Goal: Task Accomplishment & Management: Manage account settings

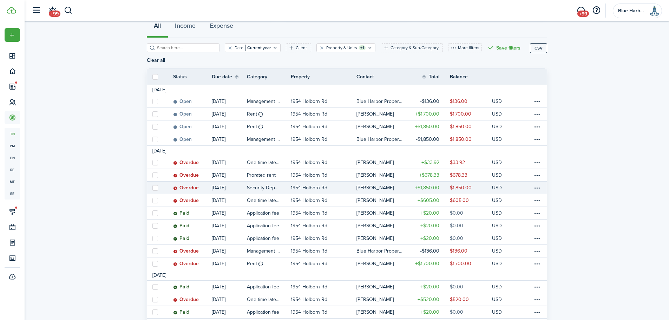
click at [361, 186] on table-profile-info-text "[PERSON_NAME]" at bounding box center [374, 188] width 37 height 6
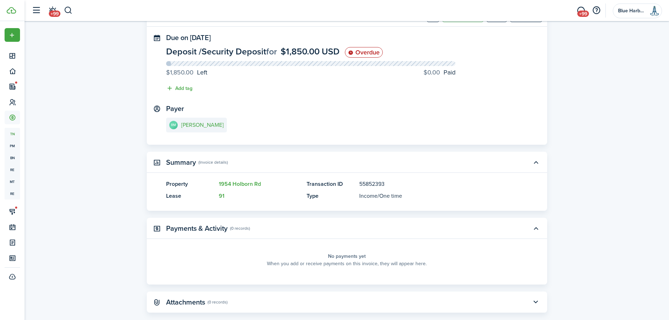
scroll to position [61, 0]
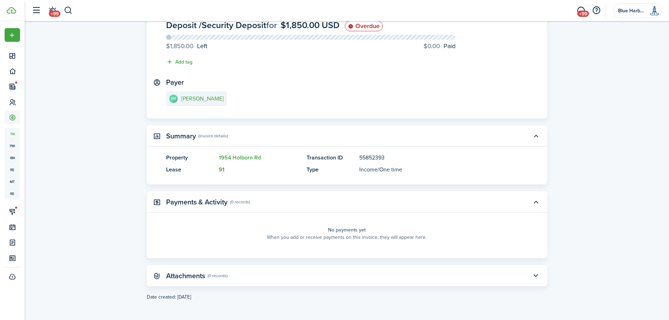
click at [222, 169] on link "91" at bounding box center [222, 169] width 6 height 8
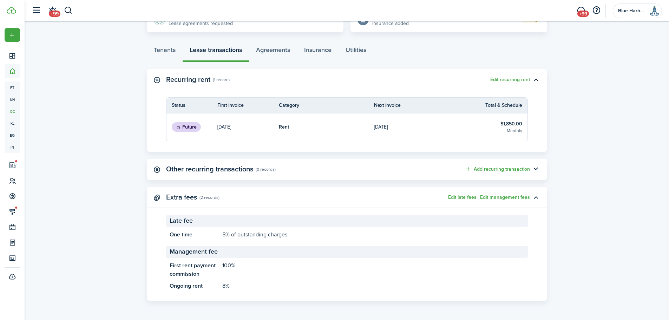
scroll to position [74, 0]
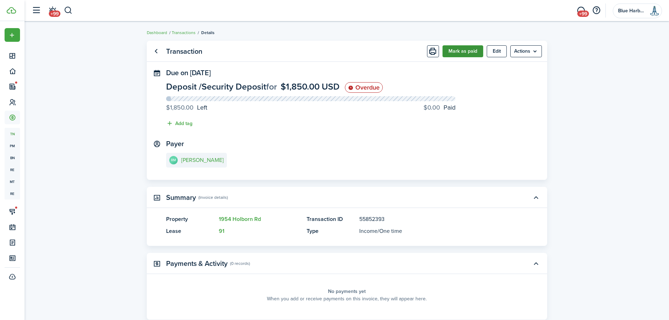
click at [459, 51] on button "Mark as paid" at bounding box center [462, 51] width 41 height 12
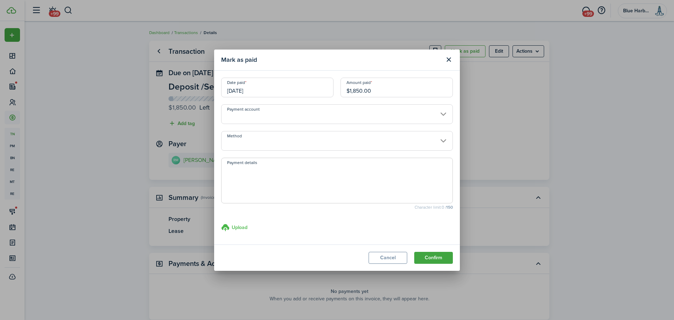
click at [238, 226] on h3 "Upload" at bounding box center [240, 227] width 16 height 7
click at [221, 223] on input "Upload store documents and templates Choose file" at bounding box center [221, 223] width 0 height 0
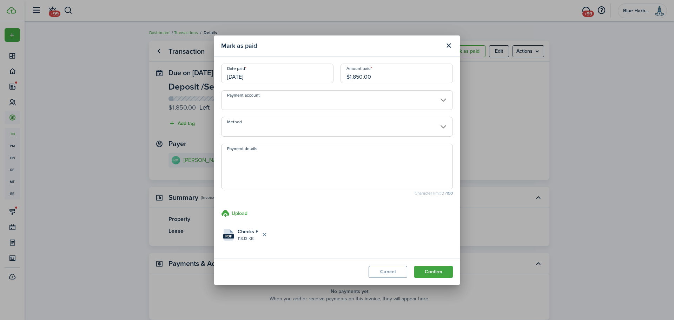
click at [248, 162] on textarea "Payment details" at bounding box center [337, 169] width 231 height 34
click at [339, 101] on input "Payment account" at bounding box center [337, 100] width 232 height 20
type textarea "Sec Deposit bank check"
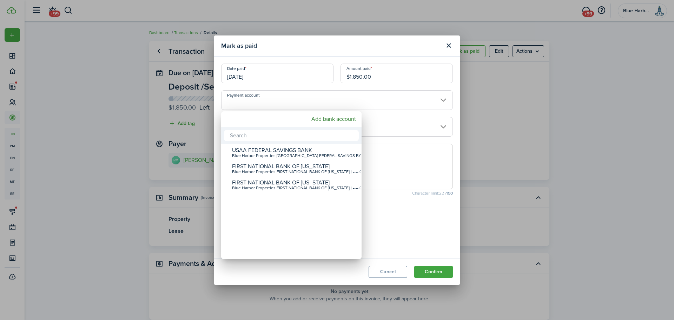
click at [343, 99] on div at bounding box center [337, 160] width 787 height 432
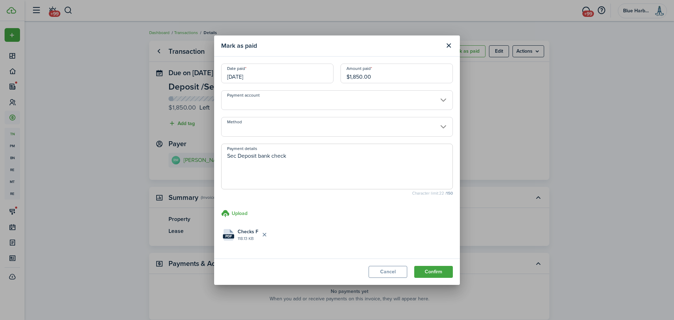
click at [333, 102] on input "Payment account" at bounding box center [337, 100] width 232 height 20
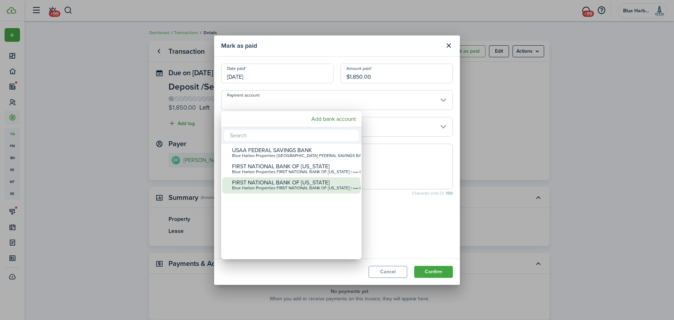
click at [289, 182] on div "FIRST NATIONAL BANK OF [US_STATE]" at bounding box center [294, 182] width 124 height 6
type input "•••• •••• •••• 0312"
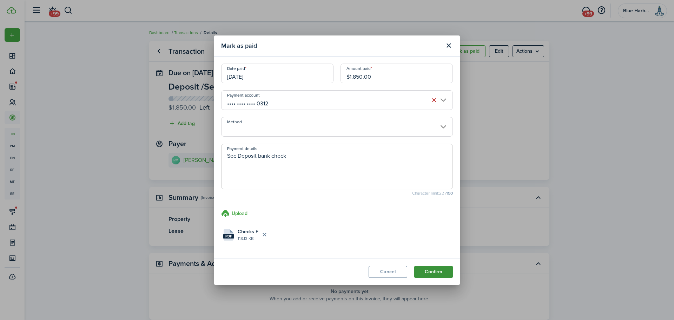
click at [432, 272] on button "Confirm" at bounding box center [433, 272] width 39 height 12
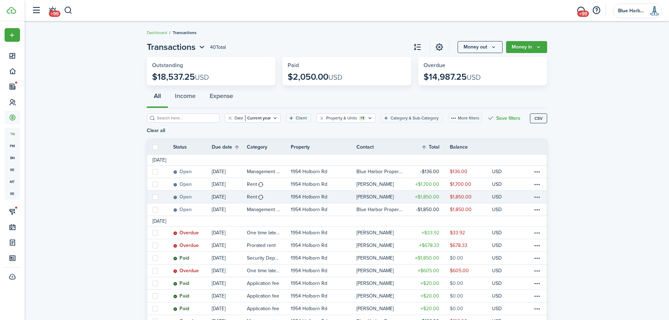
scroll to position [35, 0]
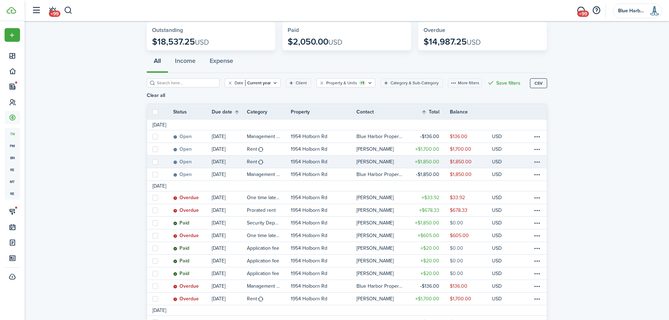
click at [327, 162] on link "1954 Holborn Rd" at bounding box center [324, 162] width 66 height 12
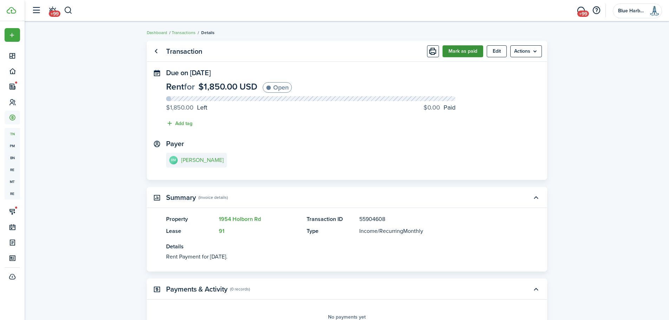
click at [463, 51] on button "Mark as paid" at bounding box center [462, 51] width 41 height 12
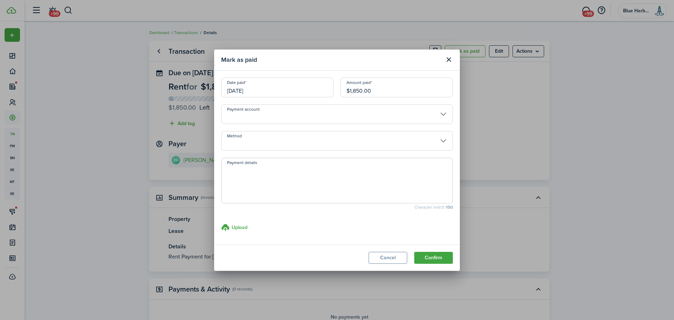
click at [268, 115] on input "Payment account" at bounding box center [337, 114] width 232 height 20
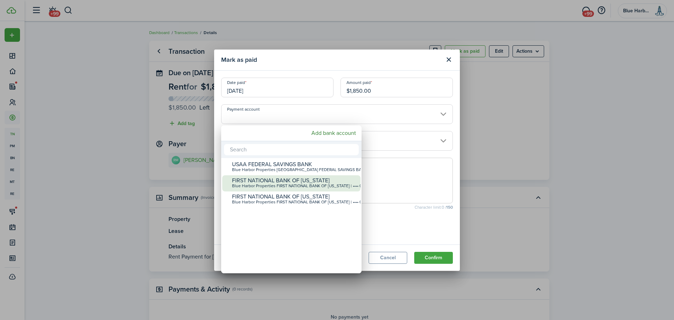
click at [269, 178] on div "FIRST NATIONAL BANK OF [US_STATE]" at bounding box center [294, 180] width 124 height 6
type input "•••• •••• •••• 0215"
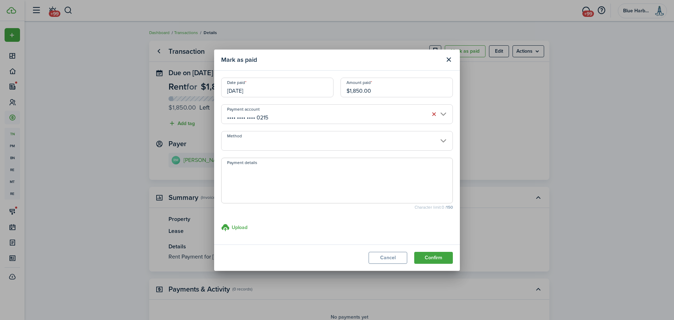
click at [269, 178] on textarea "Payment details" at bounding box center [337, 183] width 231 height 34
type textarea "FMR paid via [PERSON_NAME]"
click at [240, 226] on h3 "Upload" at bounding box center [240, 227] width 16 height 7
click at [221, 223] on input "Upload store documents and templates Choose file" at bounding box center [221, 223] width 0 height 0
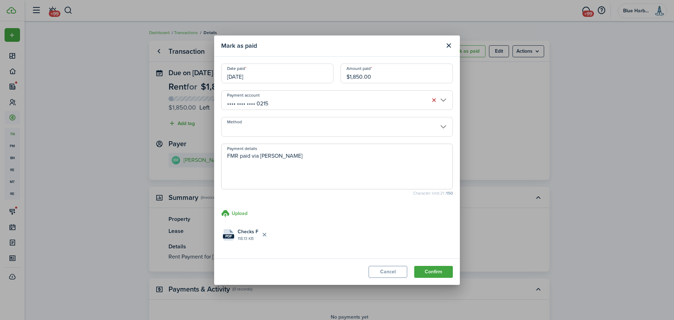
click at [240, 77] on input "[DATE]" at bounding box center [277, 74] width 112 height 20
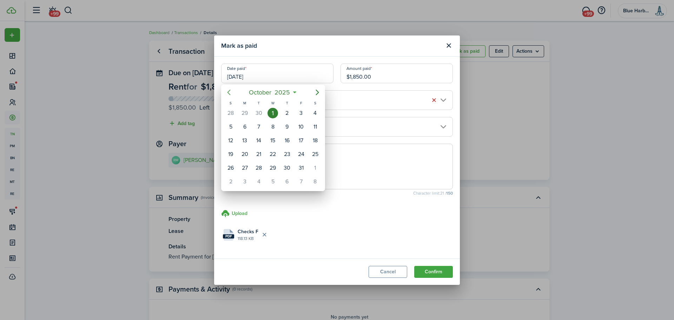
click at [227, 92] on icon "Previous page" at bounding box center [229, 92] width 8 height 8
click at [301, 125] on div "12" at bounding box center [301, 127] width 11 height 11
type input "[DATE]"
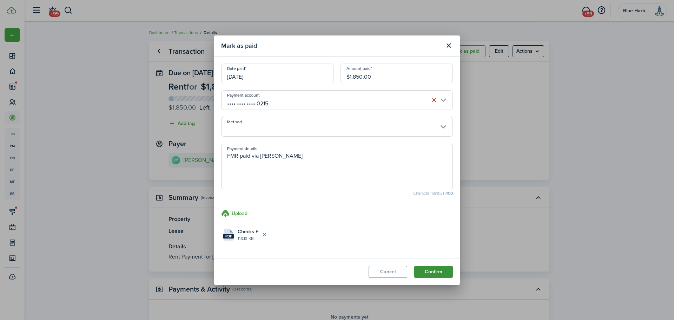
click at [432, 271] on button "Confirm" at bounding box center [433, 272] width 39 height 12
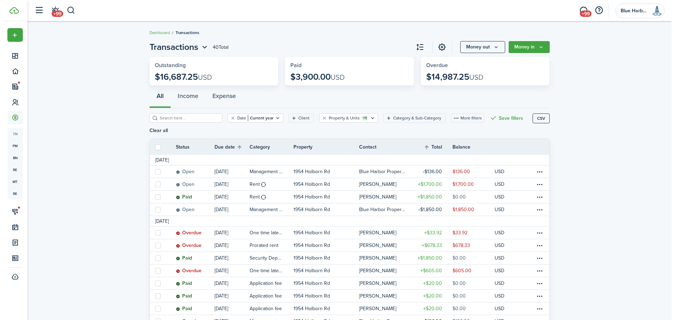
scroll to position [70, 0]
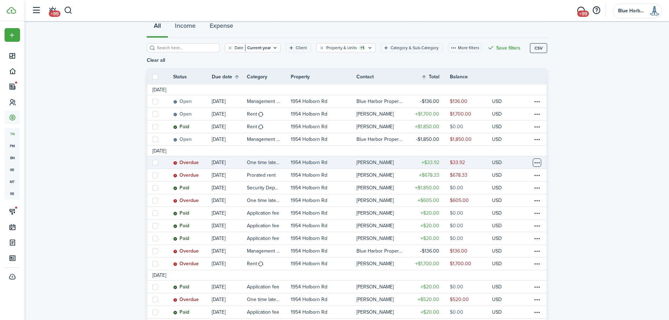
click at [539, 164] on table-menu-btn-icon at bounding box center [537, 162] width 8 height 8
click at [496, 274] on button "Delete" at bounding box center [510, 275] width 61 height 12
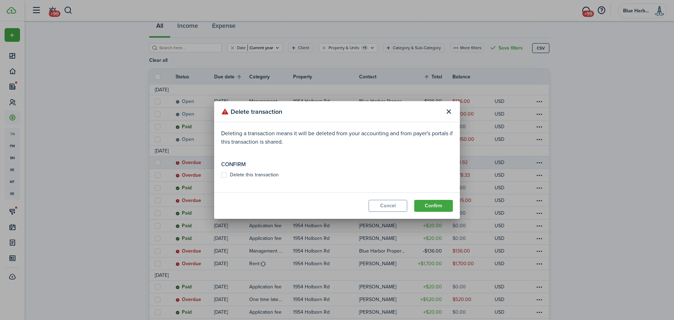
click at [266, 176] on label "Delete this transaction" at bounding box center [250, 175] width 58 height 6
click at [221, 175] on input "Delete this transaction" at bounding box center [221, 175] width 0 height 0
checkbox input "true"
click at [435, 204] on button "Confirm" at bounding box center [433, 206] width 39 height 12
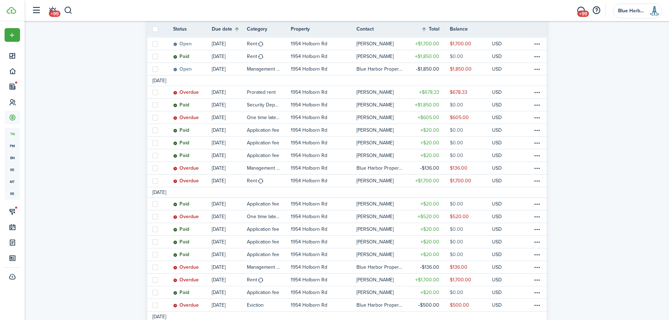
scroll to position [176, 0]
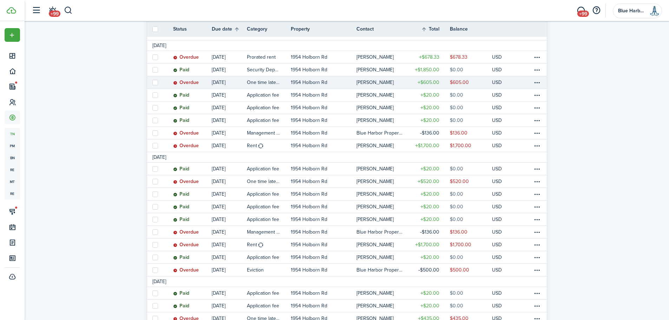
click at [155, 81] on label at bounding box center [155, 83] width 6 height 6
click at [152, 82] on input "checkbox" at bounding box center [152, 82] width 0 height 0
checkbox input "true"
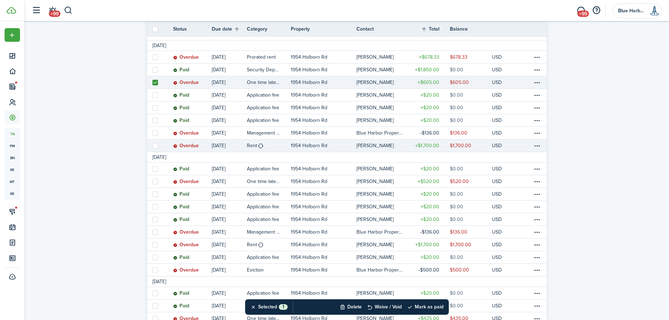
click at [156, 146] on label at bounding box center [155, 146] width 6 height 6
click at [152, 146] on input "checkbox" at bounding box center [152, 145] width 0 height 0
checkbox input "true"
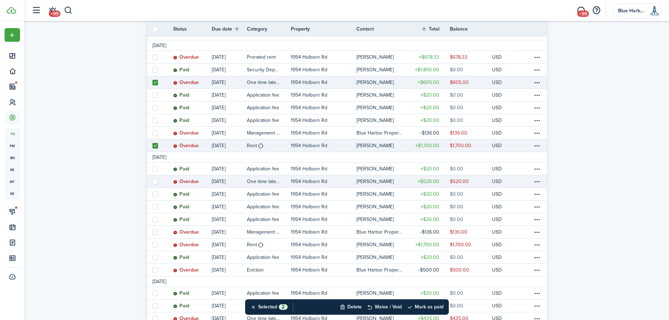
click at [153, 183] on label at bounding box center [155, 182] width 6 height 6
click at [152, 182] on input "checkbox" at bounding box center [152, 181] width 0 height 0
checkbox input "true"
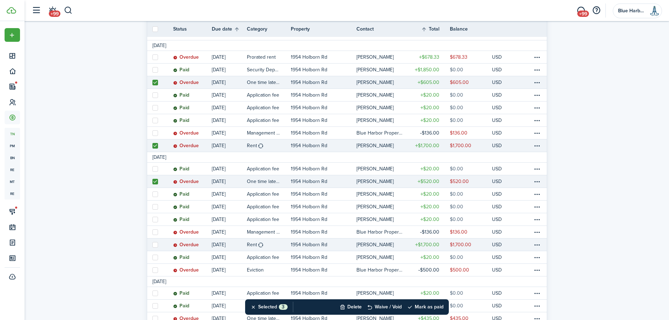
click at [156, 247] on label at bounding box center [155, 245] width 6 height 6
click at [152, 245] on input "checkbox" at bounding box center [152, 244] width 0 height 0
checkbox input "true"
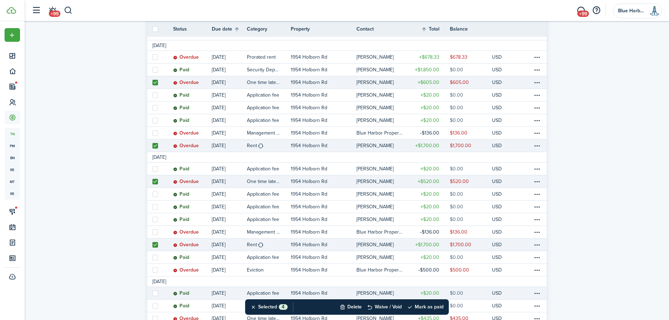
scroll to position [246, 0]
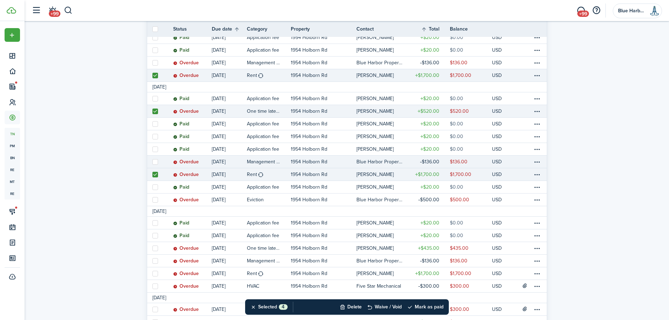
click at [155, 162] on label at bounding box center [155, 162] width 6 height 6
click at [152, 162] on input "checkbox" at bounding box center [152, 162] width 0 height 0
checkbox input "true"
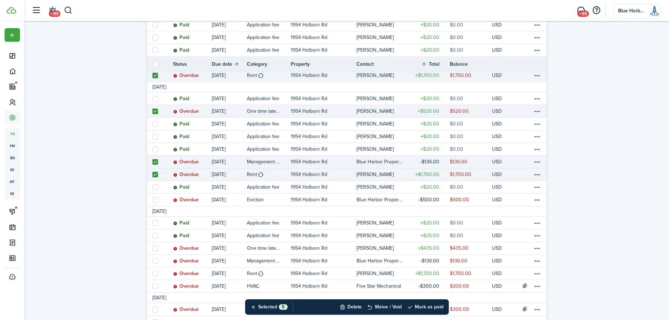
scroll to position [316, 0]
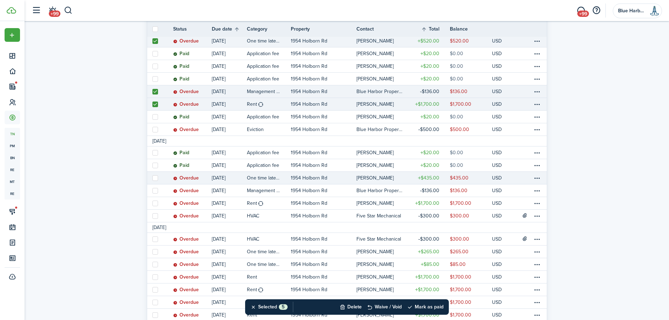
click at [154, 177] on label at bounding box center [155, 178] width 6 height 6
click at [152, 178] on input "checkbox" at bounding box center [152, 178] width 0 height 0
checkbox input "true"
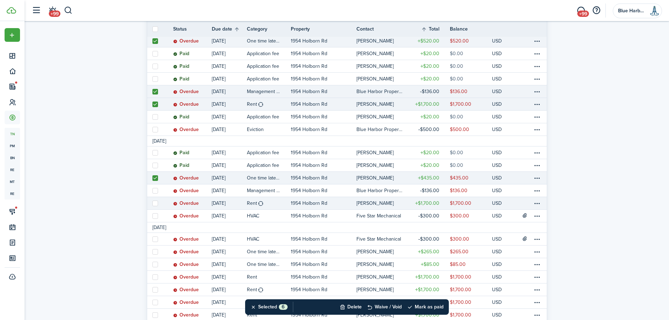
click at [155, 204] on label at bounding box center [155, 204] width 6 height 6
click at [152, 203] on input "checkbox" at bounding box center [152, 203] width 0 height 0
checkbox input "true"
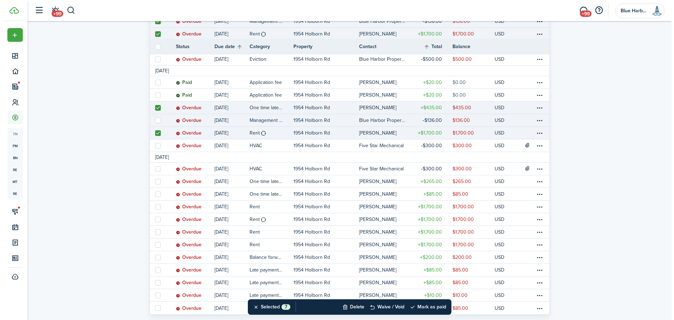
scroll to position [404, 0]
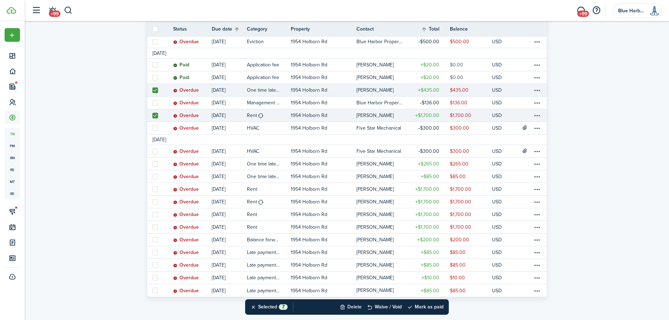
click at [354, 306] on button "Delete" at bounding box center [351, 306] width 22 height 15
click at [428, 307] on button "Confirm" at bounding box center [425, 307] width 28 height 10
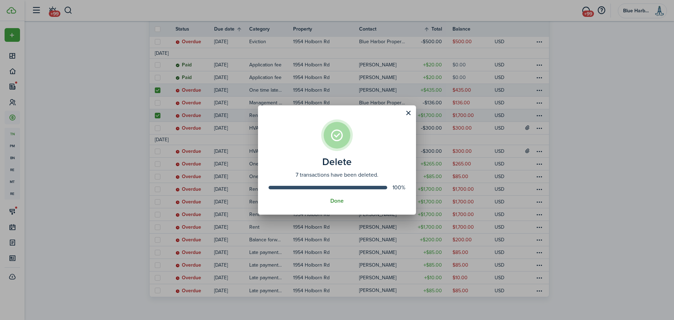
click at [335, 202] on button "Done" at bounding box center [336, 201] width 13 height 6
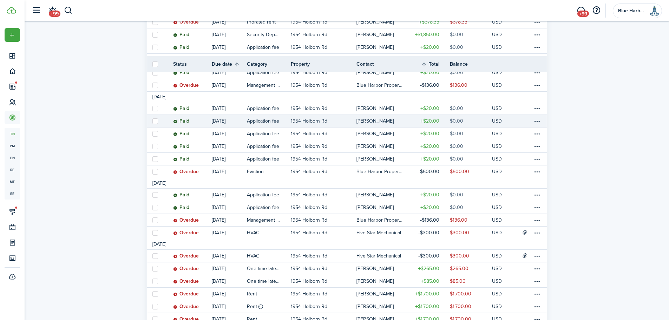
scroll to position [246, 0]
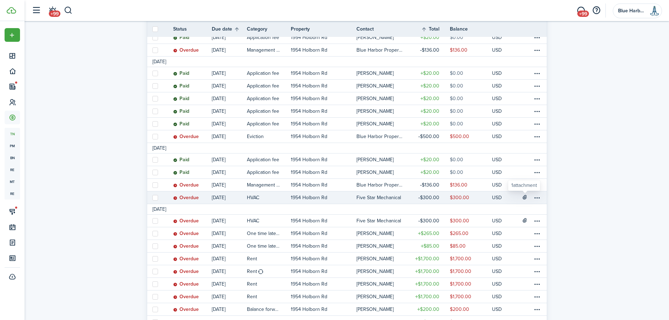
click at [525, 197] on icon at bounding box center [525, 197] width 6 height 6
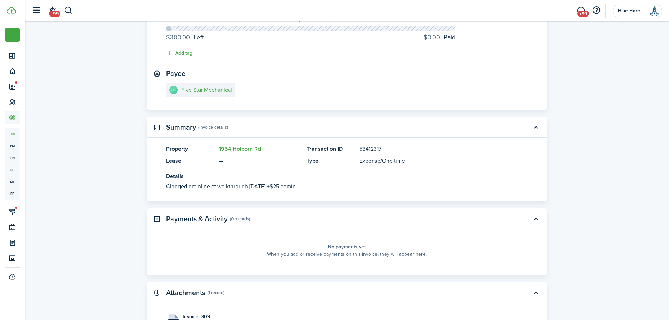
scroll to position [124, 0]
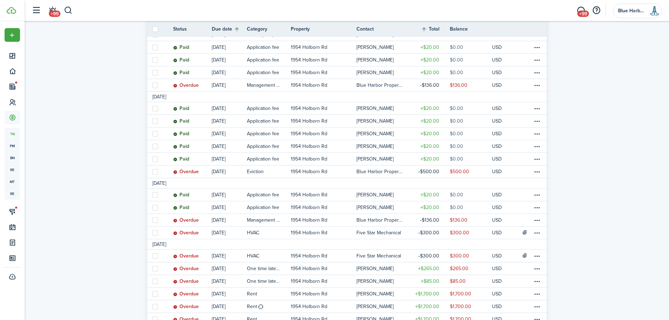
scroll to position [281, 0]
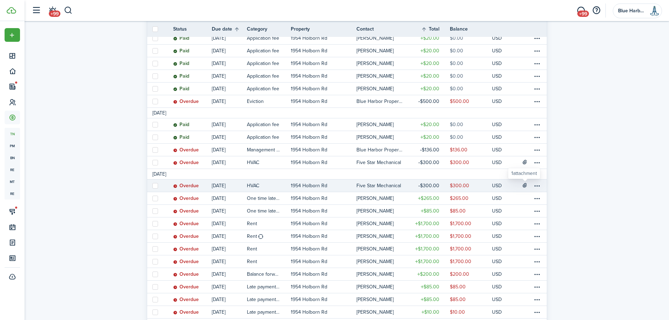
click at [524, 187] on icon at bounding box center [525, 185] width 6 height 6
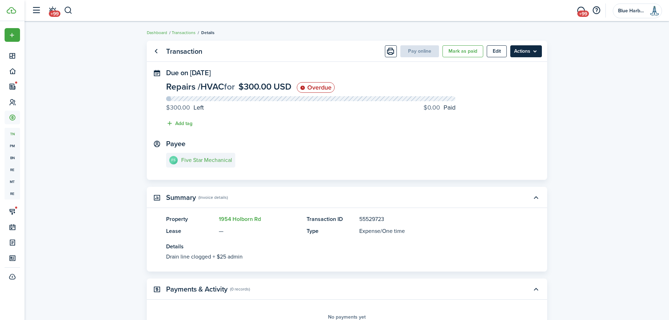
click at [535, 54] on menu-btn "Actions" at bounding box center [526, 51] width 32 height 12
click at [498, 142] on button "Delete" at bounding box center [510, 141] width 61 height 12
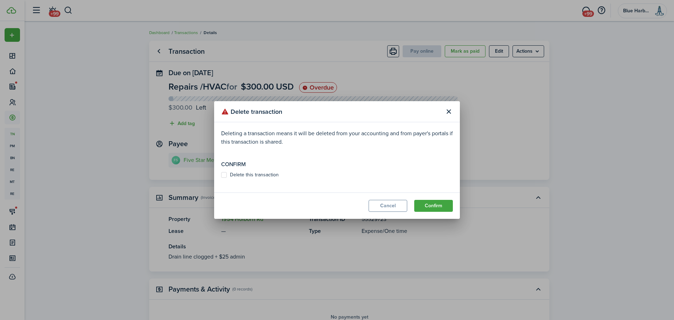
click at [269, 176] on label "Delete this transaction" at bounding box center [250, 175] width 58 height 6
click at [221, 175] on input "Delete this transaction" at bounding box center [221, 175] width 0 height 0
checkbox input "true"
click at [433, 207] on button "Confirm" at bounding box center [433, 206] width 39 height 12
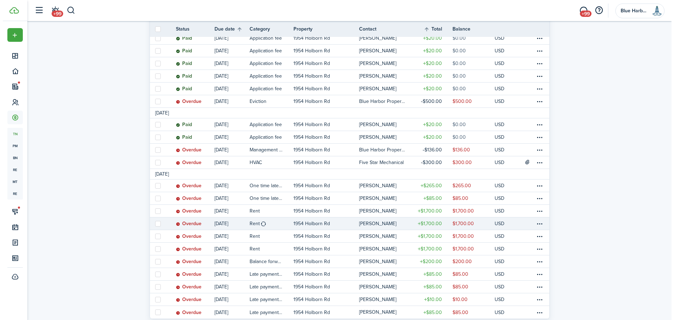
scroll to position [303, 0]
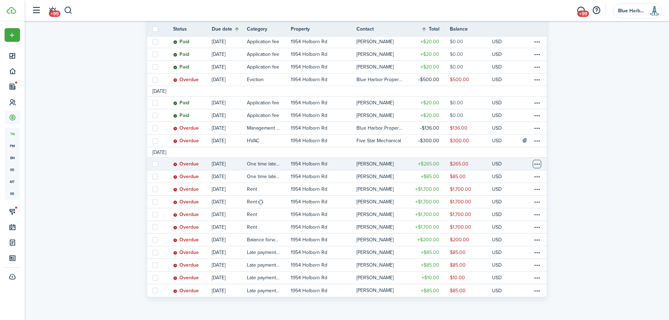
click at [536, 163] on table-menu-btn-icon at bounding box center [537, 164] width 8 height 8
click at [491, 177] on button "Edit" at bounding box center [510, 178] width 61 height 12
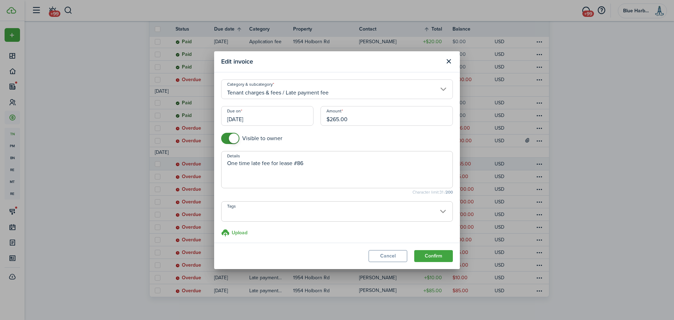
drag, startPoint x: 335, startPoint y: 119, endPoint x: 329, endPoint y: 119, distance: 6.0
click at [329, 119] on input "$265.00" at bounding box center [387, 116] width 132 height 20
type input "$85.00"
click at [435, 257] on button "Confirm" at bounding box center [433, 256] width 39 height 12
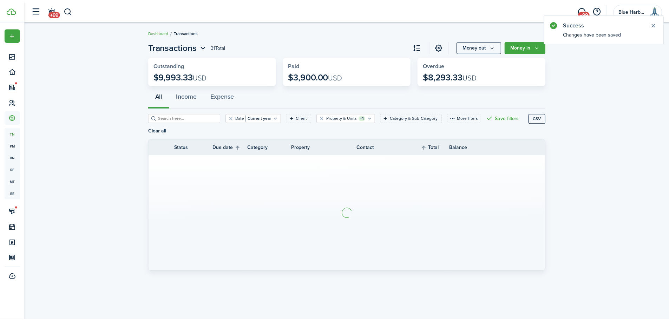
scroll to position [0, 0]
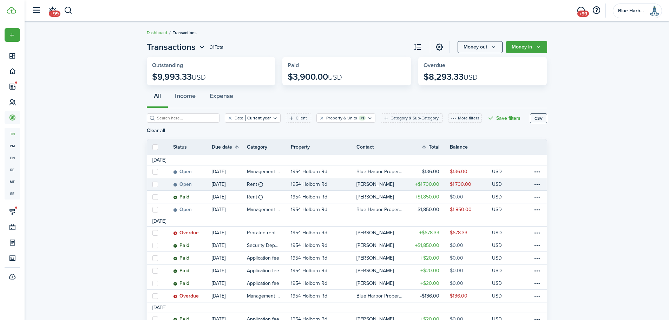
click at [391, 183] on table-profile-info-text "[PERSON_NAME]" at bounding box center [374, 185] width 37 height 6
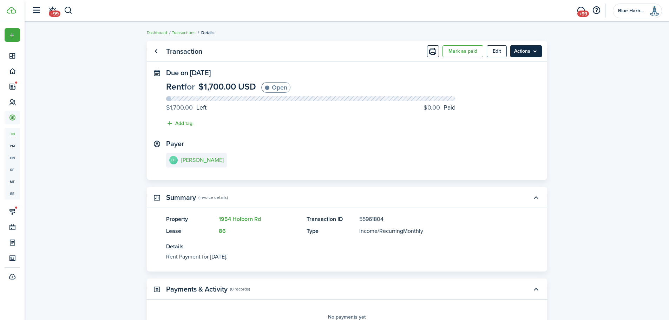
click at [532, 52] on menu-btn "Actions" at bounding box center [526, 51] width 32 height 12
click at [223, 230] on link "86" at bounding box center [222, 231] width 7 height 8
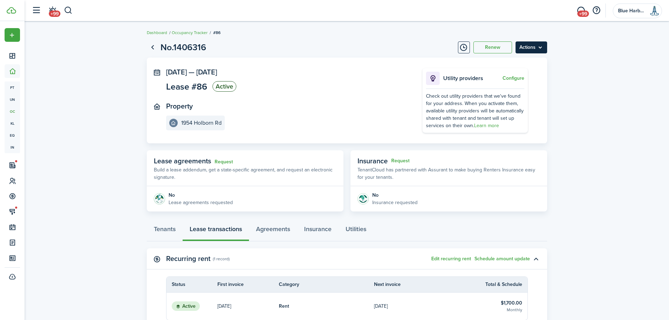
click at [542, 47] on menu-btn "Actions" at bounding box center [532, 47] width 32 height 12
click at [517, 87] on link "End Lease" at bounding box center [516, 87] width 61 height 12
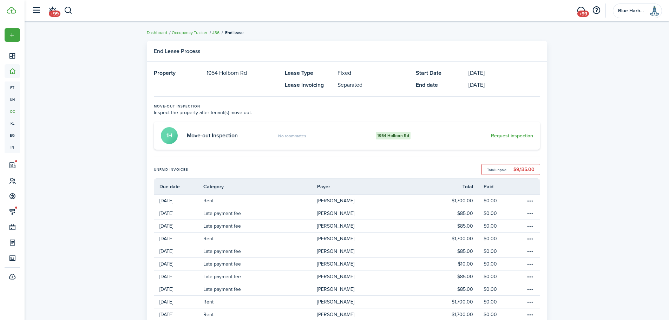
scroll to position [70, 0]
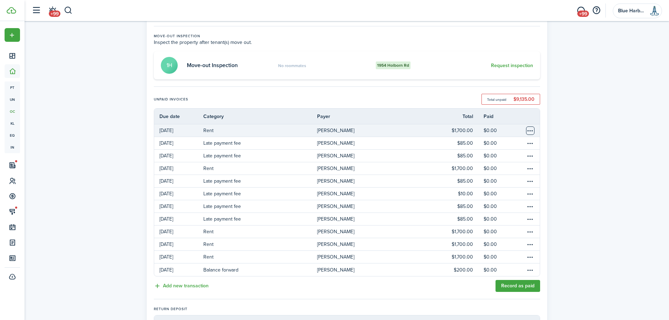
click at [532, 130] on table-menu-btn-icon "Open menu" at bounding box center [530, 130] width 8 height 8
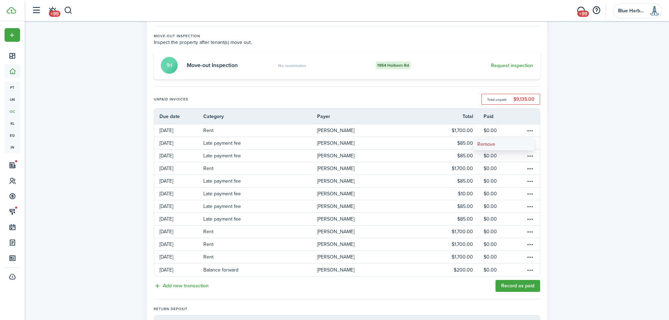
click at [490, 144] on button "Remove" at bounding box center [503, 144] width 61 height 12
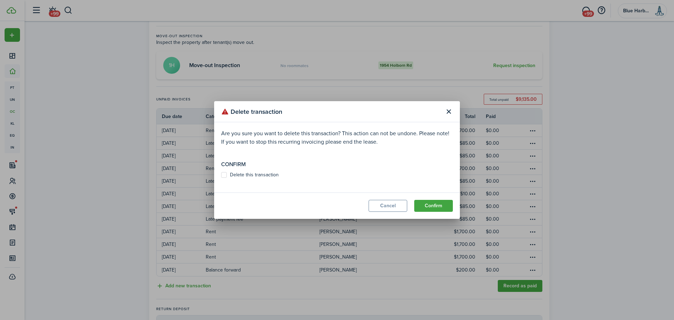
click at [262, 176] on label "Delete this transaction" at bounding box center [250, 175] width 58 height 6
click at [221, 175] on input "Delete this transaction" at bounding box center [221, 175] width 0 height 0
checkbox input "true"
click at [440, 205] on button "Confirm" at bounding box center [433, 206] width 39 height 12
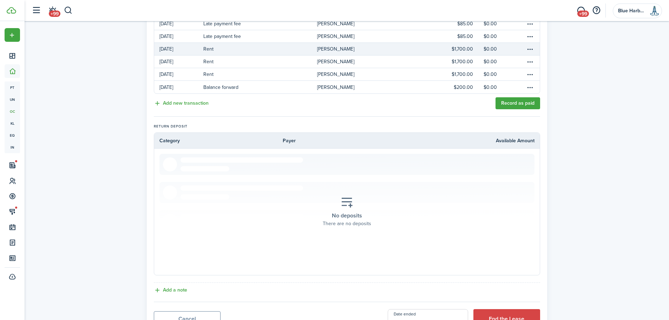
scroll to position [275, 0]
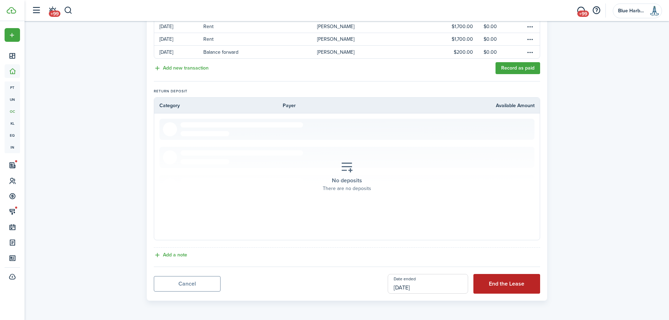
click at [505, 286] on button "End the Lease" at bounding box center [506, 284] width 67 height 20
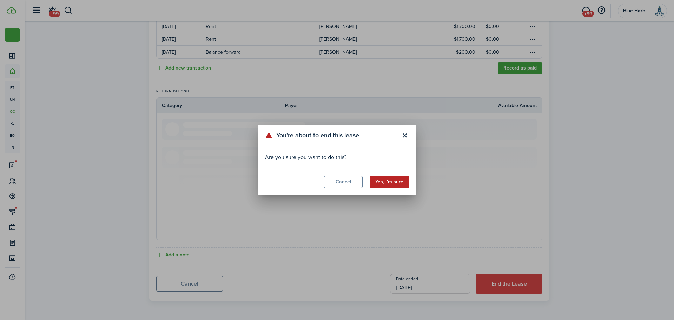
click at [392, 182] on button "Yes, I'm sure" at bounding box center [389, 182] width 39 height 12
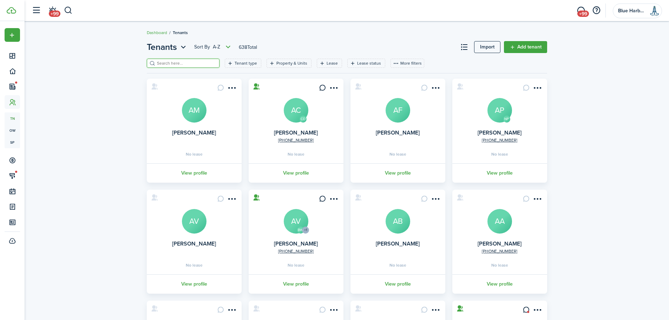
click at [189, 63] on input "search" at bounding box center [186, 63] width 62 height 7
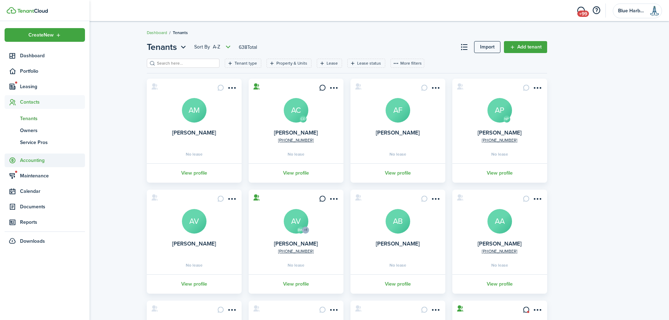
click at [31, 158] on span "Accounting" at bounding box center [52, 160] width 65 height 7
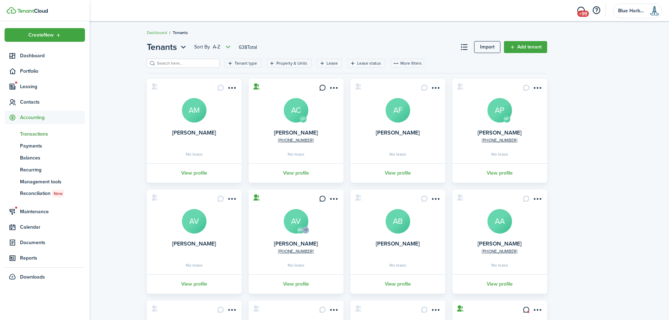
click at [37, 132] on span "Transactions" at bounding box center [52, 133] width 65 height 7
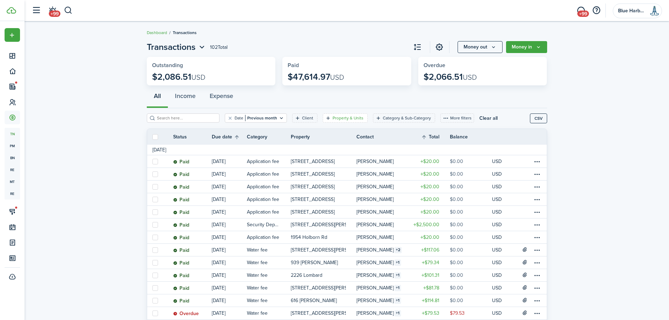
click at [345, 118] on filter-tag-label "Property & Units" at bounding box center [348, 118] width 31 height 6
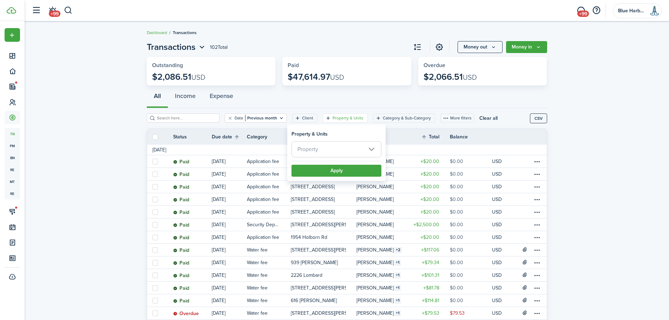
click at [346, 148] on span "Property" at bounding box center [336, 149] width 89 height 15
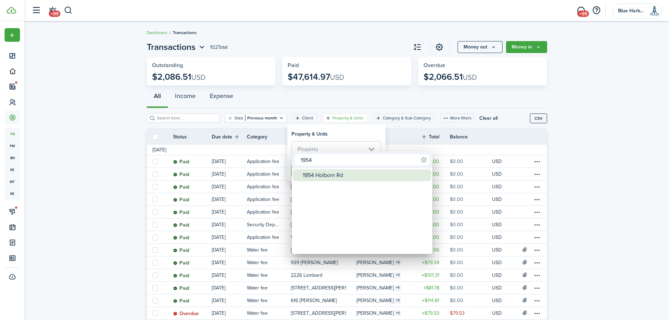
type input "1954"
click at [335, 178] on div "1954 Holborn Rd" at bounding box center [365, 175] width 124 height 12
type input "1954 Holborn Rd"
click at [336, 133] on div at bounding box center [334, 160] width 781 height 432
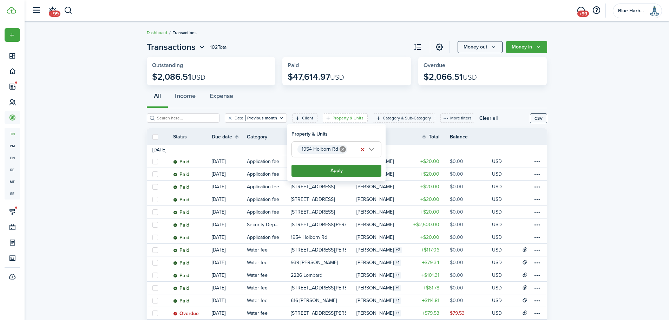
click at [337, 166] on button "Apply" at bounding box center [336, 171] width 90 height 12
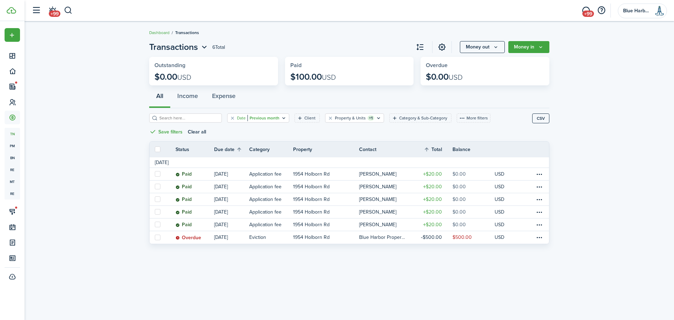
click at [281, 117] on icon "Open filter" at bounding box center [284, 118] width 6 height 6
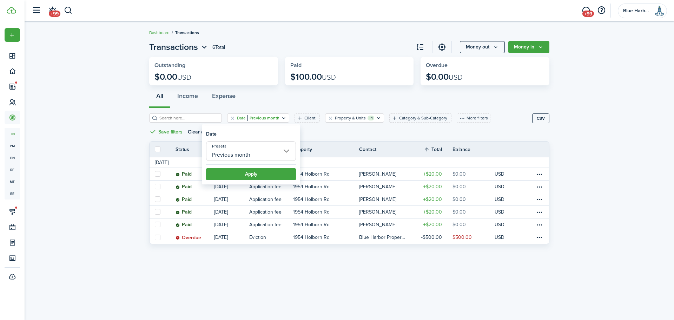
click at [288, 150] on input "Previous month" at bounding box center [251, 151] width 90 height 20
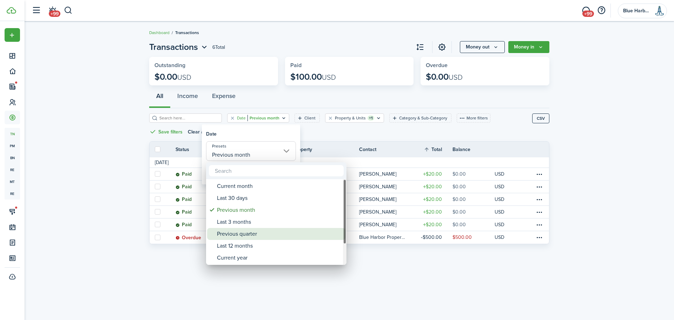
click at [270, 233] on div "Previous quarter" at bounding box center [279, 234] width 124 height 12
type input "Previous quarter"
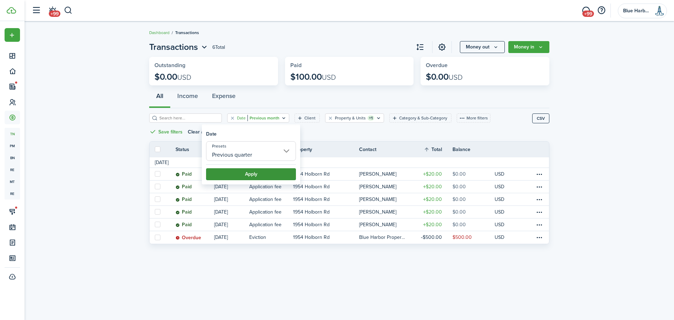
click at [253, 173] on button "Apply" at bounding box center [251, 174] width 90 height 12
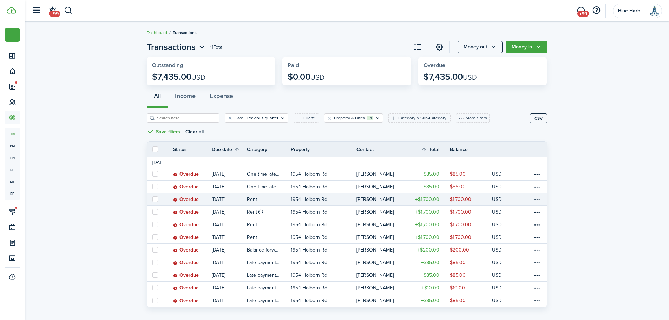
scroll to position [8, 0]
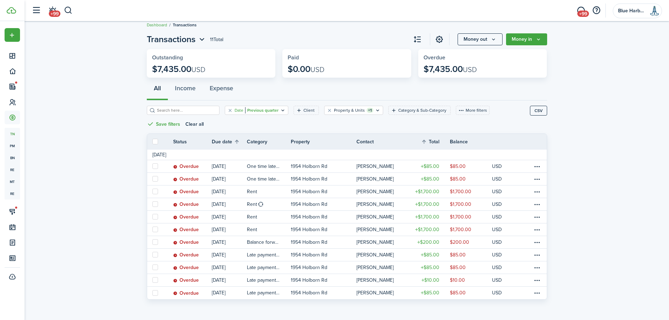
click at [280, 109] on icon "Open filter" at bounding box center [283, 110] width 6 height 6
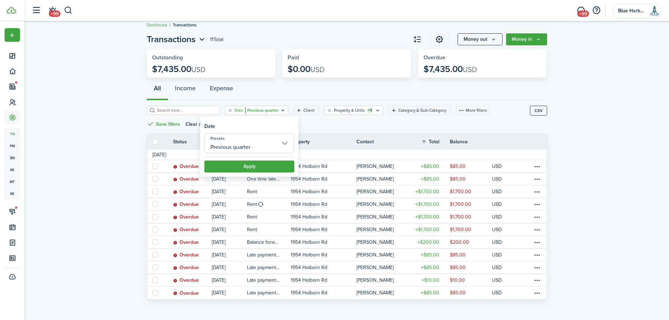
click at [283, 142] on input "Previous quarter" at bounding box center [249, 143] width 90 height 20
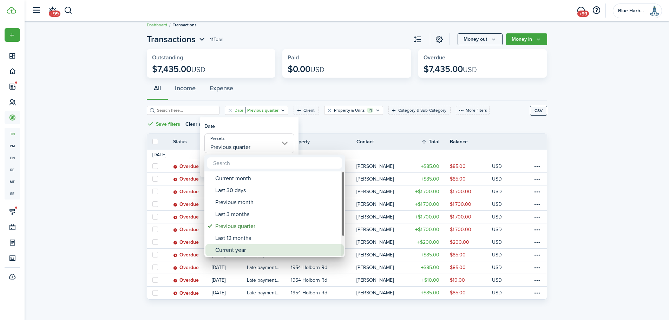
click at [253, 249] on div "Current year" at bounding box center [277, 250] width 124 height 12
type input "Current year"
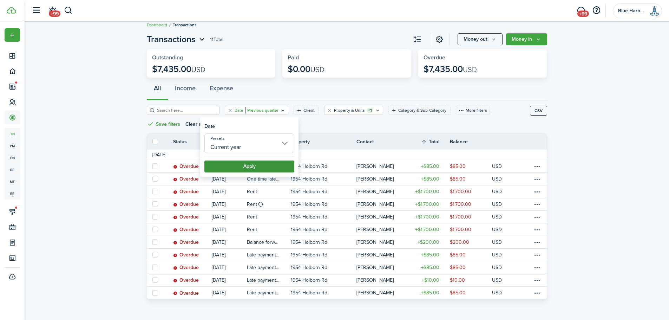
click at [256, 162] on button "Apply" at bounding box center [249, 166] width 90 height 12
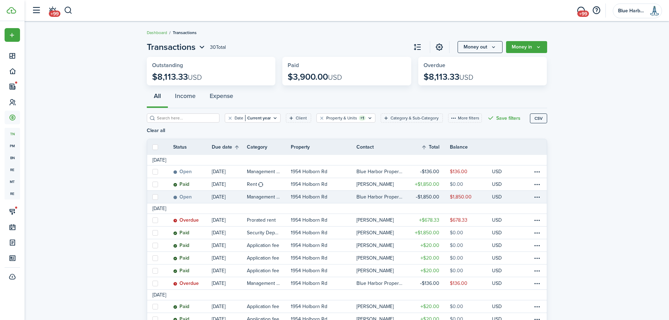
click at [265, 196] on table-info-title "Management fees" at bounding box center [263, 196] width 33 height 7
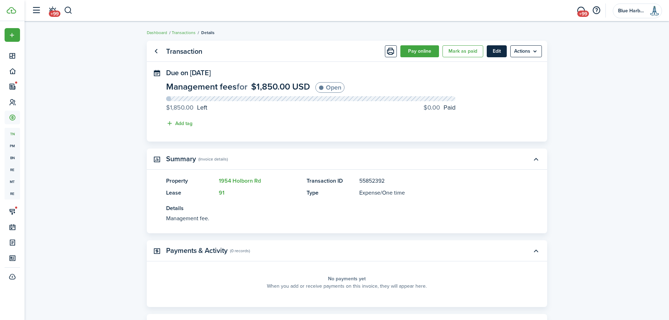
click at [494, 52] on button "Edit" at bounding box center [497, 51] width 20 height 12
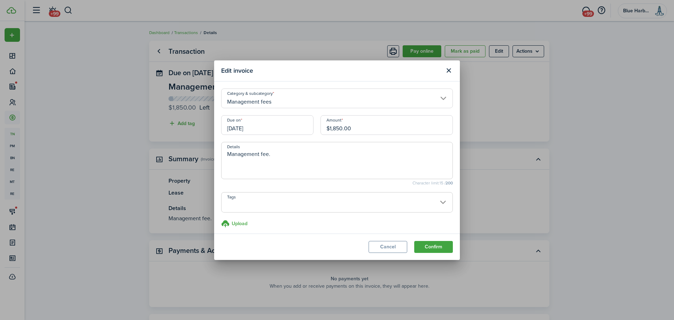
click at [260, 99] on input "Management fees" at bounding box center [337, 98] width 232 height 20
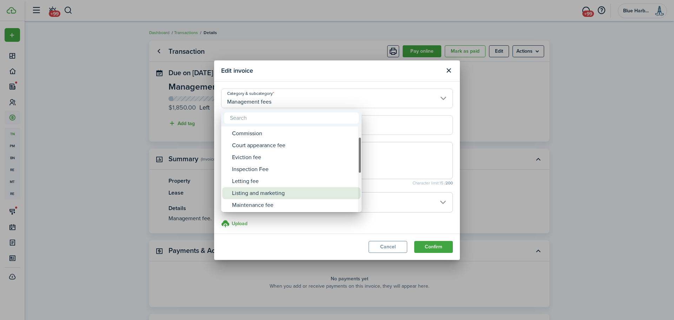
click at [270, 193] on div "Listing and marketing" at bounding box center [294, 193] width 124 height 12
type input "Management fees / Listing and marketing"
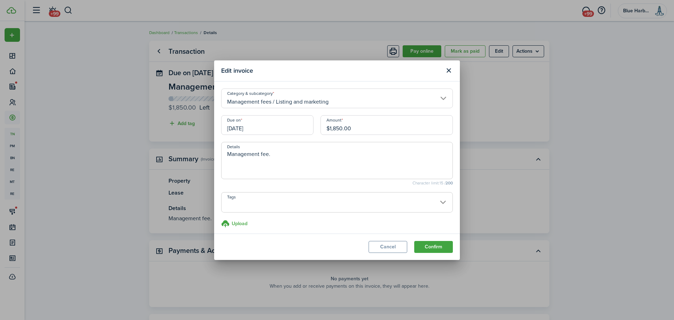
click at [238, 155] on textarea "Management fee." at bounding box center [337, 162] width 231 height 25
drag, startPoint x: 254, startPoint y: 153, endPoint x: 265, endPoint y: 153, distance: 11.9
click at [265, 153] on textarea "Listing Feefee." at bounding box center [337, 162] width 231 height 25
type textarea "Listing Fee paid w. FMR to [PERSON_NAME]"
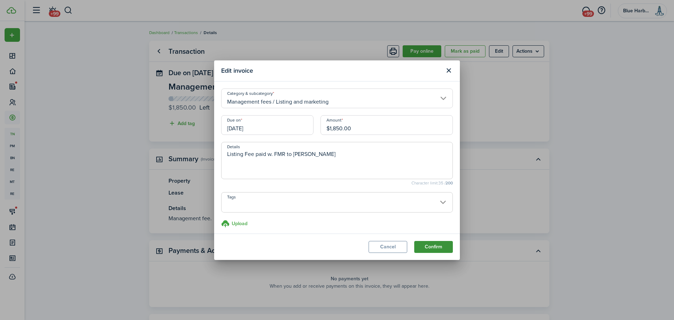
click at [438, 248] on button "Confirm" at bounding box center [433, 247] width 39 height 12
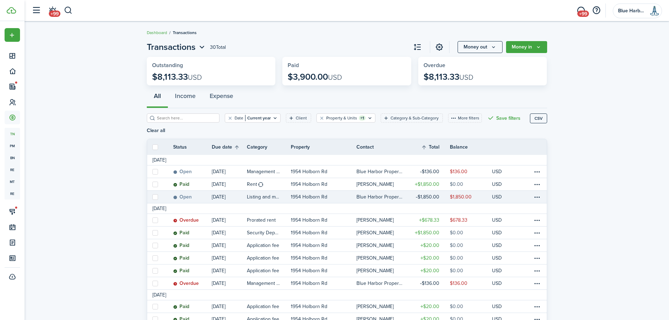
click at [311, 196] on p "1954 Holborn Rd" at bounding box center [309, 196] width 37 height 7
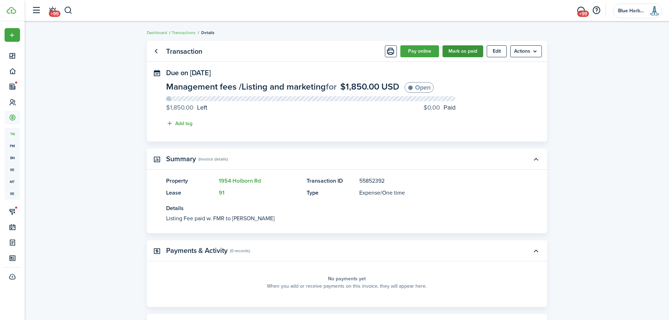
click at [460, 52] on button "Mark as paid" at bounding box center [462, 51] width 41 height 12
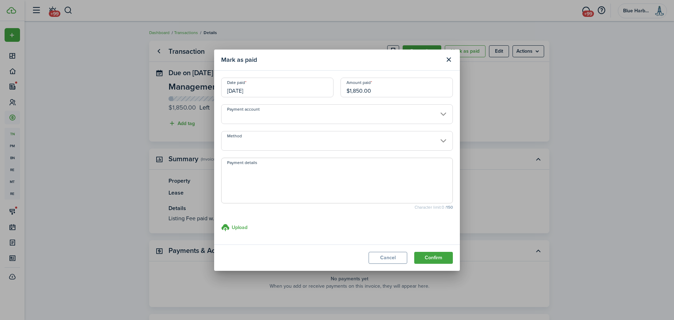
click at [305, 173] on textarea "Payment details" at bounding box center [337, 183] width 231 height 34
type textarea "First month rent to pay listing fee"
click at [435, 258] on button "Confirm" at bounding box center [433, 258] width 39 height 12
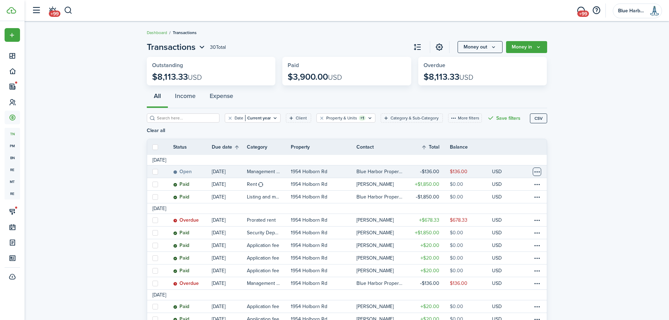
click at [538, 170] on table-menu-btn-icon at bounding box center [537, 172] width 8 height 8
click at [555, 169] on invoice-list "Transactions 30 Total Money out Money in Outstanding $8,113.33 USD Paid $3,900.…" at bounding box center [347, 315] width 644 height 557
click at [493, 48] on icon "Money out" at bounding box center [494, 47] width 6 height 6
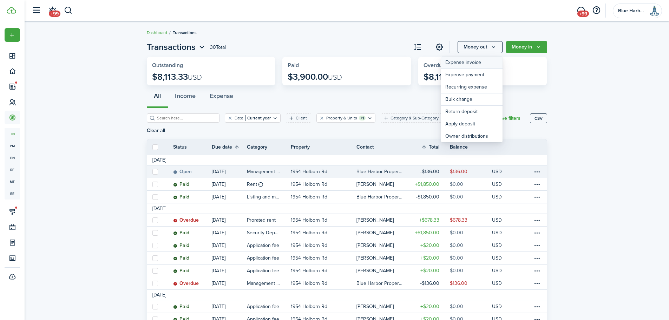
click at [484, 62] on link "Expense invoice" at bounding box center [471, 63] width 61 height 12
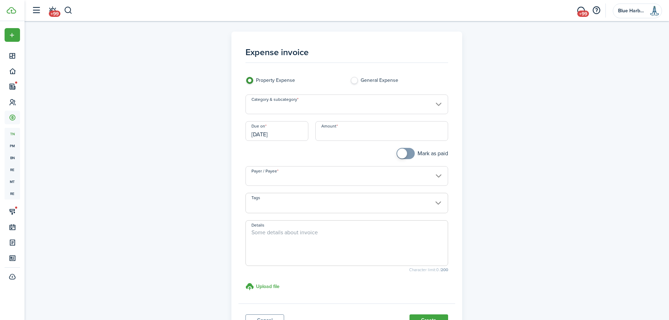
click at [298, 105] on input "Category & subcategory" at bounding box center [346, 104] width 203 height 20
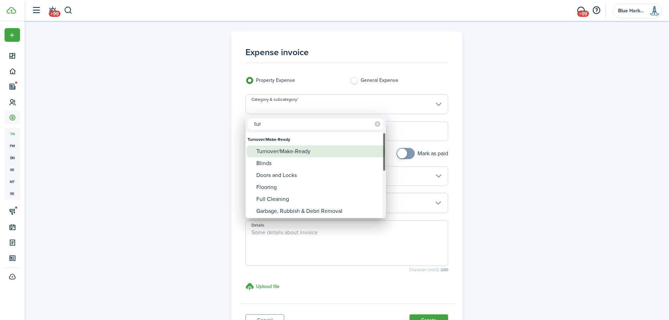
type input "tur"
click at [293, 151] on div "Turnover/Make-Ready" at bounding box center [318, 151] width 124 height 12
type input "Turnover/Make-Ready"
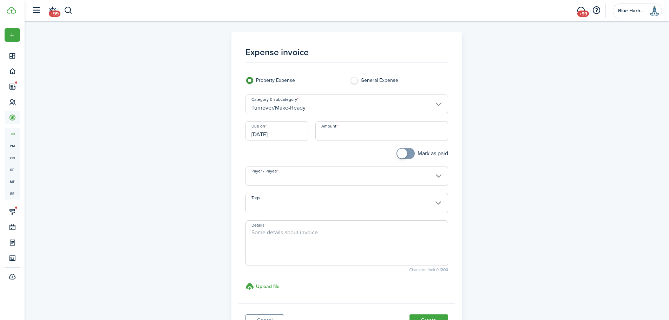
click at [288, 135] on input "[DATE]" at bounding box center [276, 131] width 63 height 20
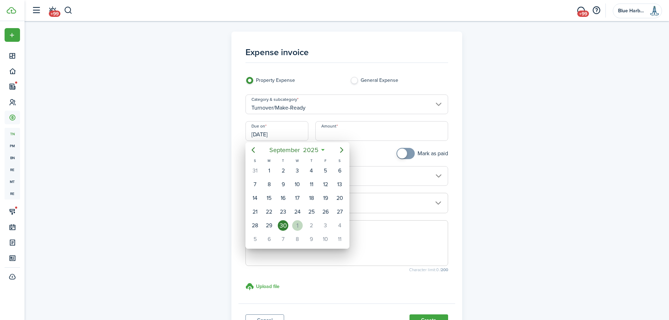
click at [296, 222] on div "1" at bounding box center [297, 225] width 11 height 11
type input "[DATE]"
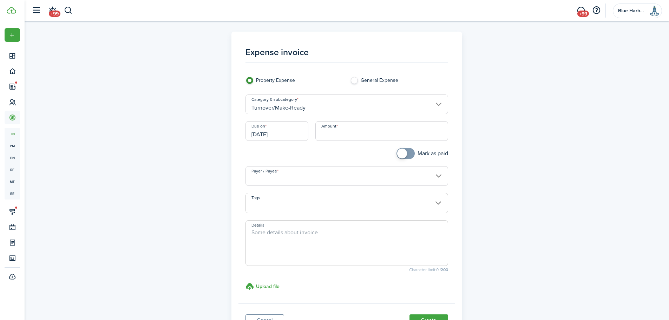
click at [336, 132] on input "Amount" at bounding box center [381, 131] width 133 height 20
click at [343, 134] on input "$2,623.00" at bounding box center [381, 131] width 133 height 20
click at [318, 177] on input "Payer / Payee" at bounding box center [346, 176] width 203 height 20
type input "$2,623.50"
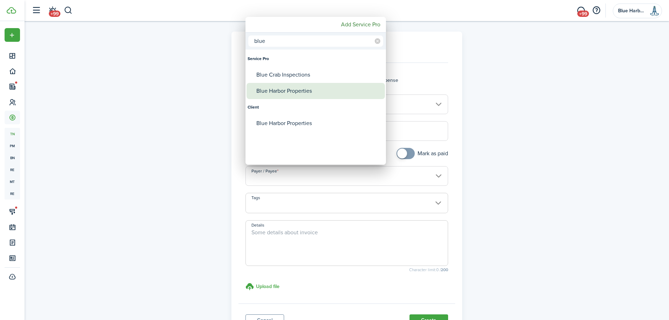
type input "blue"
click at [303, 90] on div "Blue Harbor Properties" at bounding box center [318, 91] width 124 height 16
type input "Blue Harbor Properties"
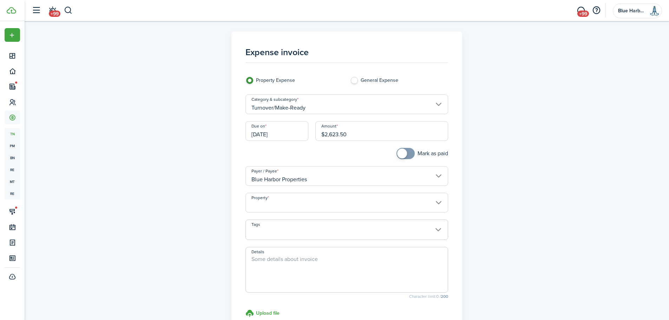
click at [295, 204] on input "Property" at bounding box center [346, 203] width 203 height 20
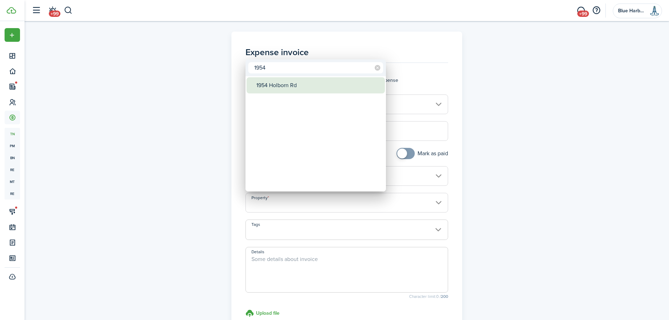
type input "1954"
click at [308, 89] on div "1954 Holborn Rd" at bounding box center [318, 85] width 124 height 16
type input "1954 Holborn Rd"
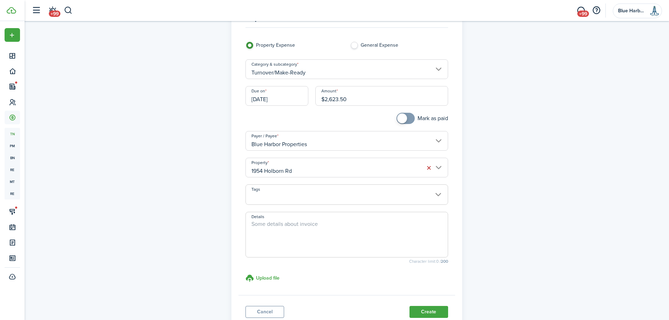
scroll to position [70, 0]
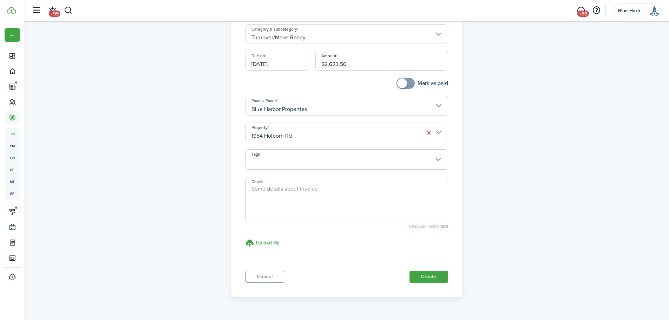
click at [267, 192] on textarea "Details" at bounding box center [347, 202] width 202 height 34
type textarea "Turnover repairs/maintenance"
click at [268, 239] on label "Upload file store documents and templates Choose file" at bounding box center [262, 243] width 34 height 8
click at [245, 239] on input "Upload file store documents and templates Choose file" at bounding box center [245, 239] width 0 height 0
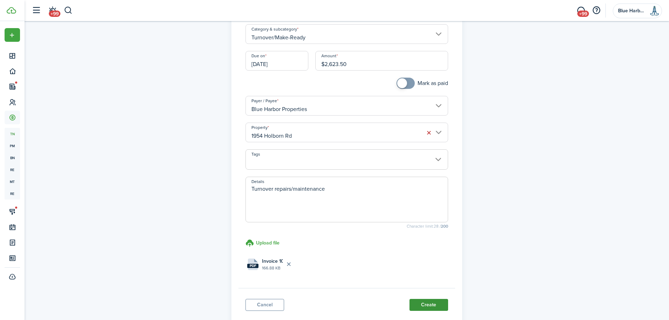
click at [428, 304] on button "Create" at bounding box center [428, 305] width 39 height 12
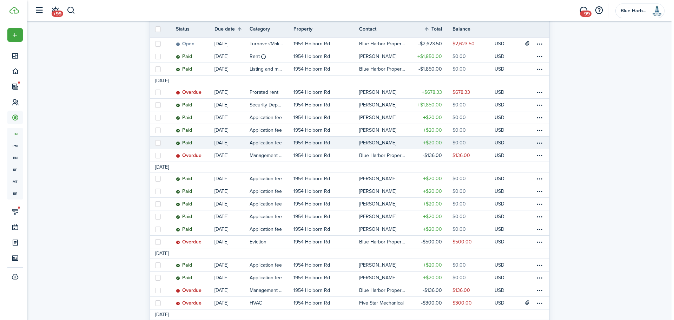
scroll to position [105, 0]
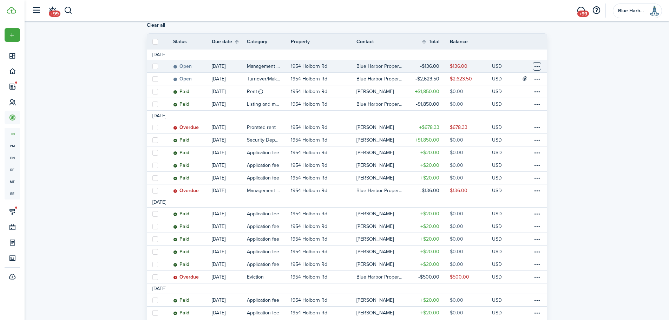
click at [538, 65] on table-menu-btn-icon at bounding box center [537, 66] width 8 height 8
click at [490, 80] on button "Edit" at bounding box center [510, 80] width 61 height 12
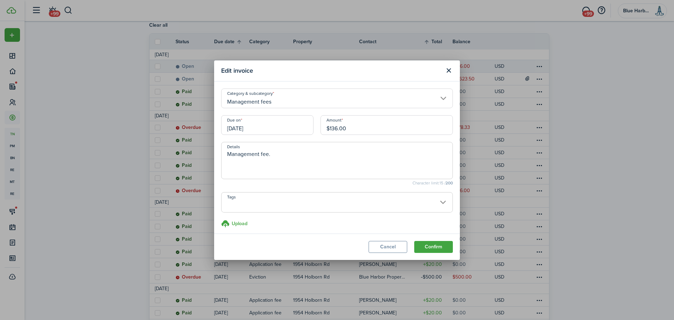
drag, startPoint x: 330, startPoint y: 129, endPoint x: 336, endPoint y: 129, distance: 6.0
click at [336, 129] on input "$136.00" at bounding box center [387, 125] width 132 height 20
type input "$148.00"
click at [433, 247] on button "Confirm" at bounding box center [433, 247] width 39 height 12
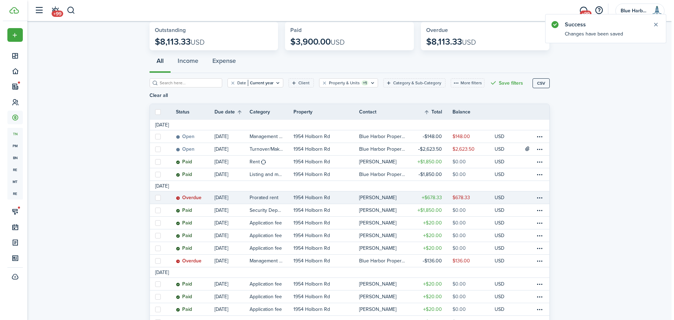
scroll to position [70, 0]
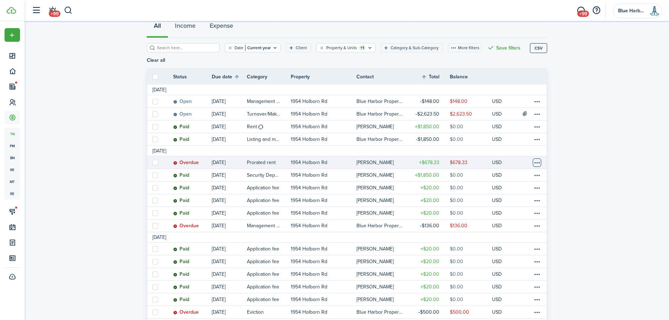
click at [538, 163] on table-menu-btn-icon at bounding box center [537, 162] width 8 height 8
click at [496, 177] on button "Edit" at bounding box center [510, 176] width 61 height 12
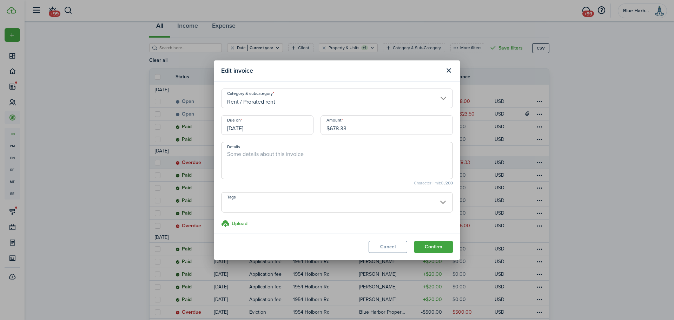
click at [259, 128] on input "[DATE]" at bounding box center [267, 125] width 92 height 20
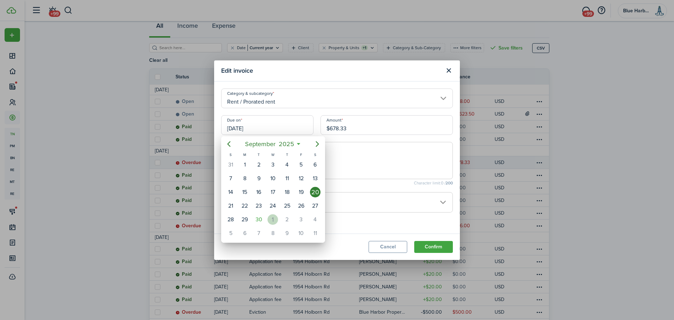
click at [274, 220] on div "1" at bounding box center [273, 219] width 11 height 11
type input "[DATE]"
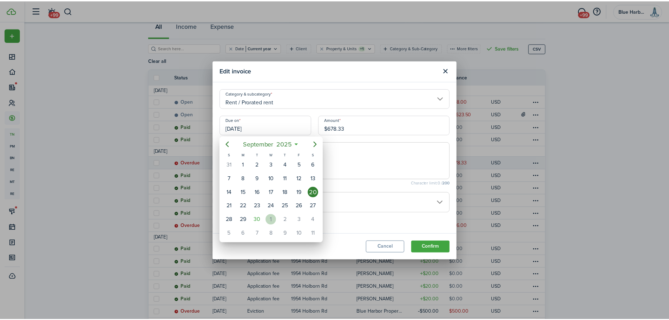
scroll to position [0, 0]
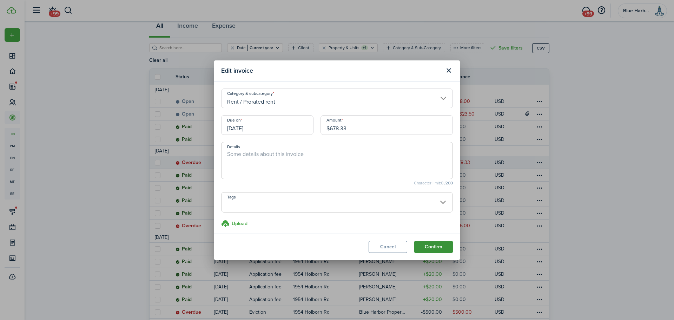
click at [437, 248] on button "Confirm" at bounding box center [433, 247] width 39 height 12
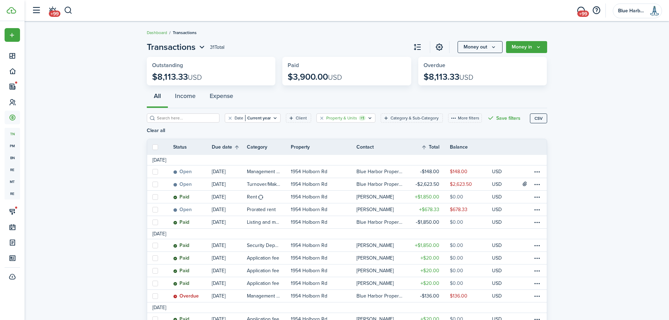
click at [345, 119] on filter-tag-label "Property & Units" at bounding box center [341, 118] width 31 height 6
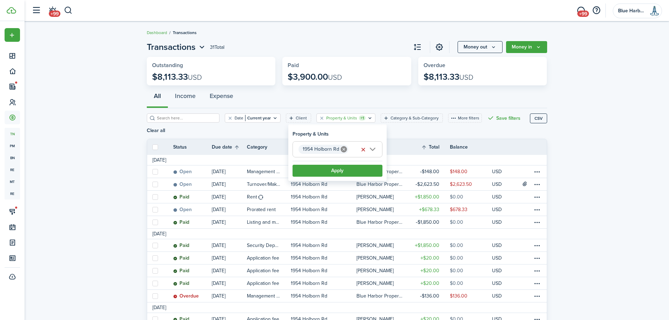
click at [345, 148] on icon at bounding box center [344, 149] width 6 height 6
click at [323, 149] on span "Property" at bounding box center [337, 149] width 89 height 15
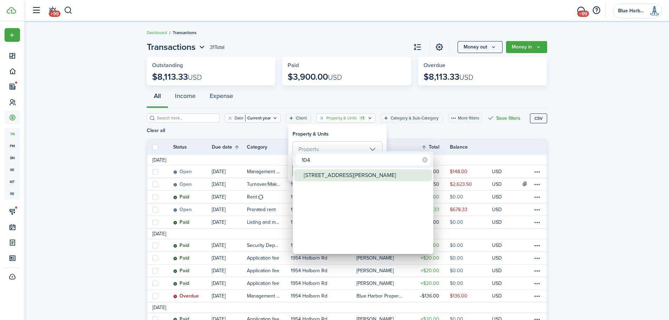
type input "104"
click at [325, 175] on div "[STREET_ADDRESS][PERSON_NAME]" at bounding box center [366, 175] width 124 height 12
type input "[STREET_ADDRESS][PERSON_NAME]"
click at [332, 130] on div at bounding box center [334, 160] width 781 height 432
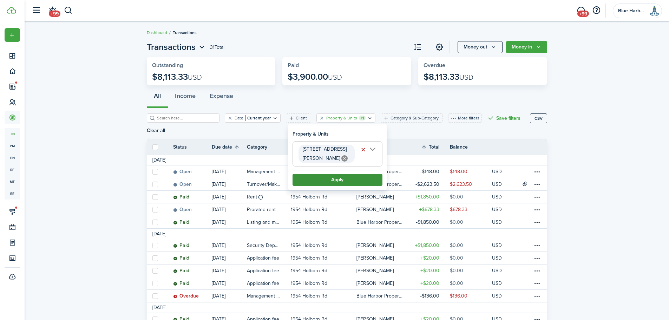
click at [337, 181] on button "Apply" at bounding box center [338, 180] width 90 height 12
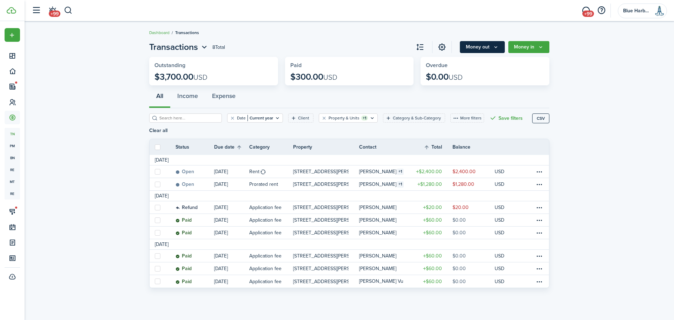
click at [493, 47] on icon "Money out" at bounding box center [496, 47] width 6 height 6
click at [496, 46] on icon "Money out" at bounding box center [496, 47] width 6 height 6
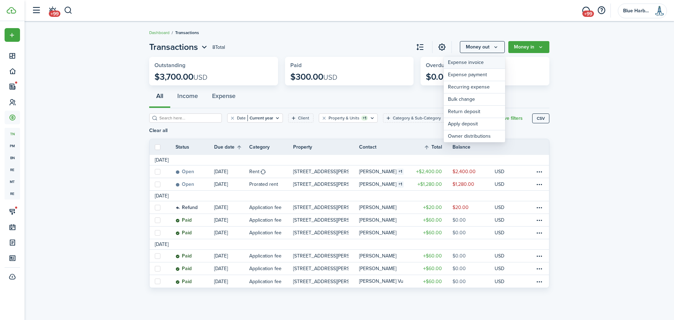
click at [473, 61] on link "Expense invoice" at bounding box center [474, 63] width 61 height 12
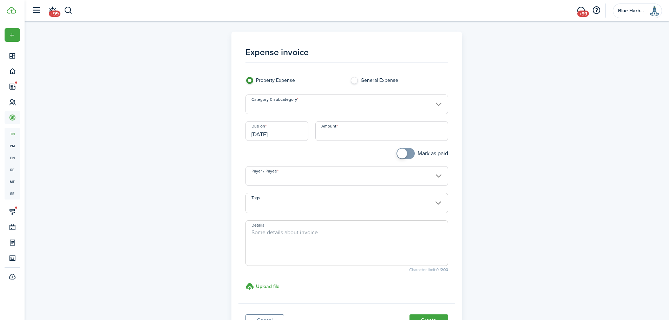
click at [295, 109] on input "Category & subcategory" at bounding box center [346, 104] width 203 height 20
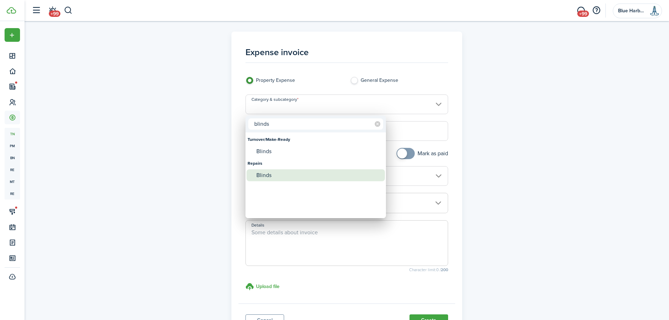
type input "blinds"
click at [264, 175] on div "Blinds" at bounding box center [318, 175] width 124 height 12
type input "Repairs / Blinds"
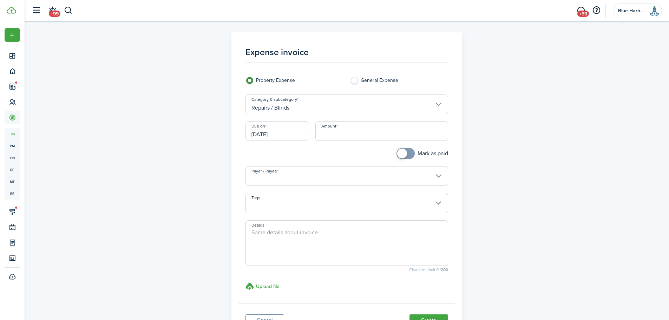
click at [329, 134] on input "Amount" at bounding box center [381, 131] width 133 height 20
click at [336, 132] on input "Amount" at bounding box center [381, 131] width 133 height 20
click at [286, 137] on input "[DATE]" at bounding box center [276, 131] width 63 height 20
type input "$150.00"
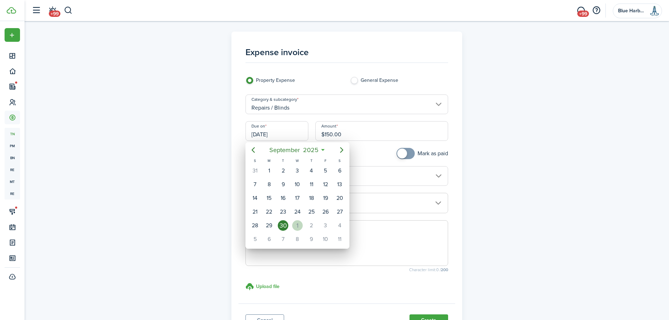
click at [299, 225] on div "1" at bounding box center [297, 225] width 11 height 11
type input "[DATE]"
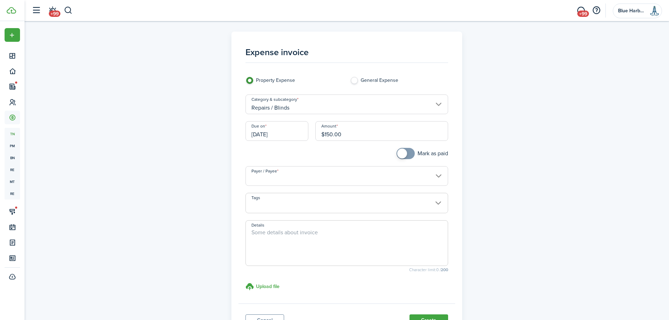
click at [278, 181] on input "Payer / Payee" at bounding box center [346, 176] width 203 height 20
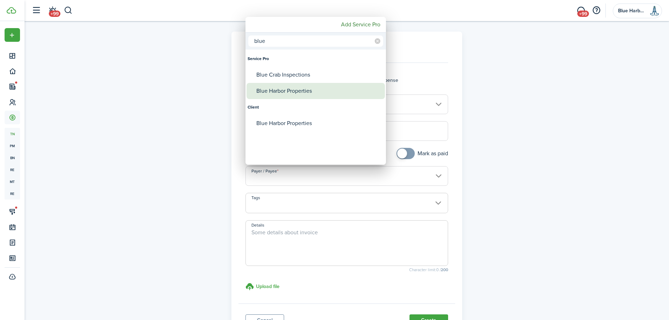
type input "blue"
click at [282, 92] on div "Blue Harbor Properties" at bounding box center [318, 91] width 124 height 16
type input "Blue Harbor Properties"
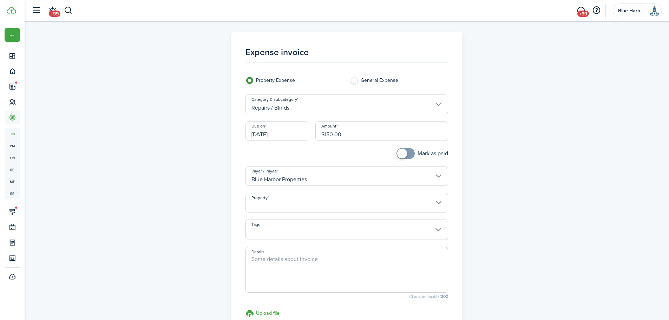
click at [275, 204] on input "Property" at bounding box center [346, 203] width 203 height 20
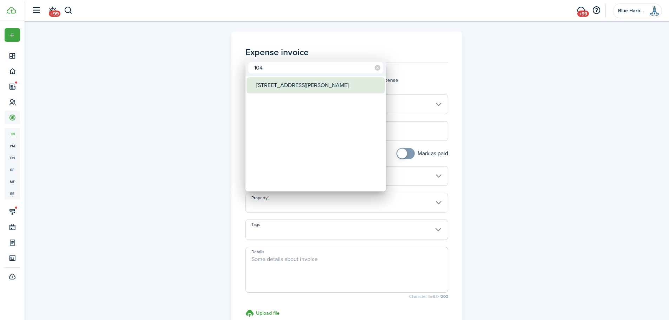
type input "104"
click at [301, 86] on div "[STREET_ADDRESS][PERSON_NAME]" at bounding box center [318, 85] width 124 height 16
type input "[STREET_ADDRESS][PERSON_NAME]"
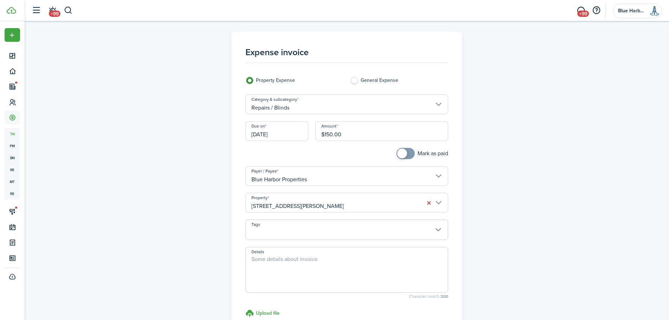
click at [271, 269] on textarea "Details" at bounding box center [347, 272] width 202 height 34
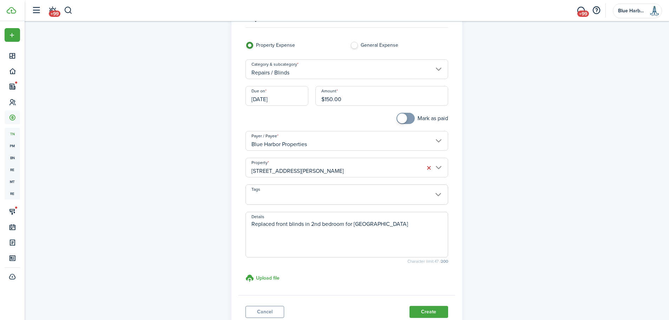
scroll to position [70, 0]
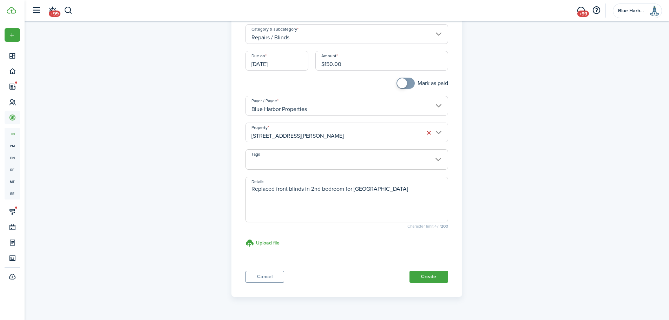
click at [276, 190] on textarea "Replaced front blinds in 2nd bedroom for [GEOGRAPHIC_DATA]" at bounding box center [347, 202] width 202 height 34
type textarea "Replaced 2 front blinds in 2nd bedroom for [GEOGRAPHIC_DATA]"
click at [432, 277] on button "Create" at bounding box center [428, 277] width 39 height 12
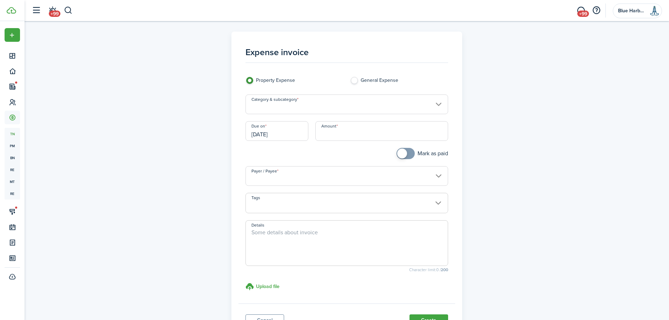
click at [341, 103] on input "Category & subcategory" at bounding box center [346, 104] width 203 height 20
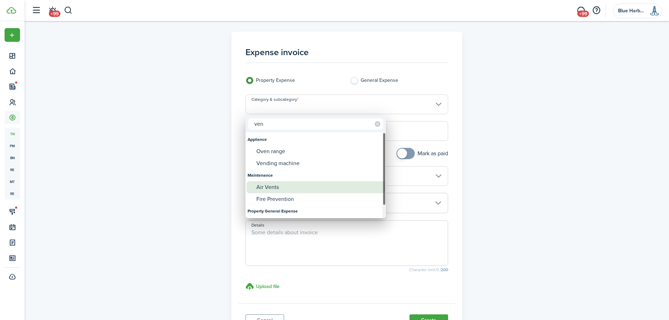
type input "ven"
click at [280, 186] on div "Air Vents" at bounding box center [318, 187] width 124 height 12
type input "Maintenance / Air Vents"
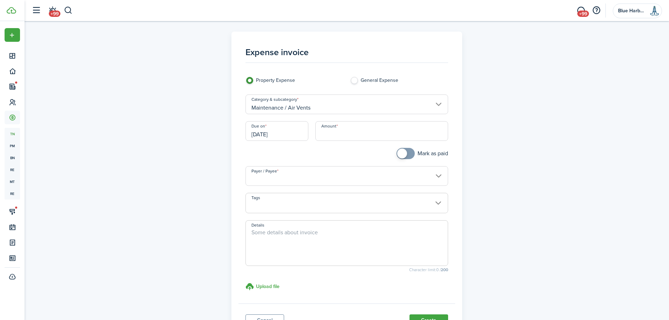
click at [346, 131] on input "Amount" at bounding box center [381, 131] width 133 height 20
type input "$50.00"
click at [273, 175] on input "Payer / Payee" at bounding box center [346, 176] width 203 height 20
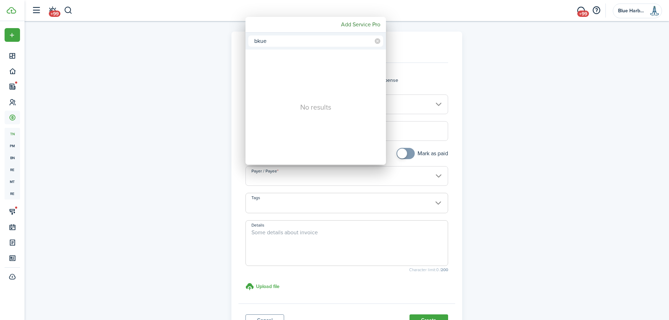
click at [260, 40] on input "bkue" at bounding box center [315, 40] width 135 height 11
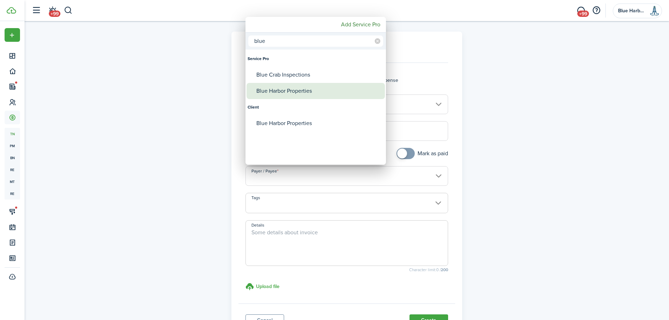
type input "blue"
click at [272, 88] on div "Blue Harbor Properties" at bounding box center [318, 91] width 124 height 16
type input "Blue Harbor Properties"
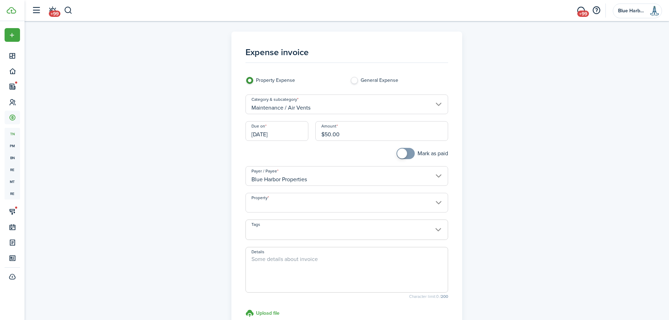
click at [281, 204] on input "Property" at bounding box center [346, 203] width 203 height 20
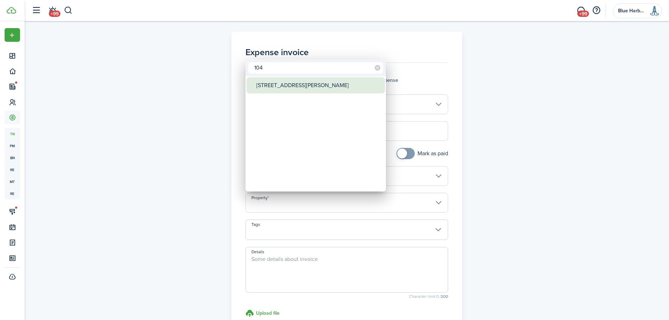
type input "104"
click at [298, 86] on div "[STREET_ADDRESS][PERSON_NAME]" at bounding box center [318, 85] width 124 height 16
type input "[STREET_ADDRESS][PERSON_NAME]"
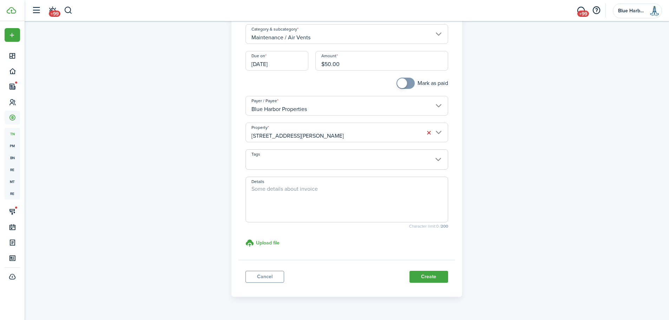
scroll to position [87, 0]
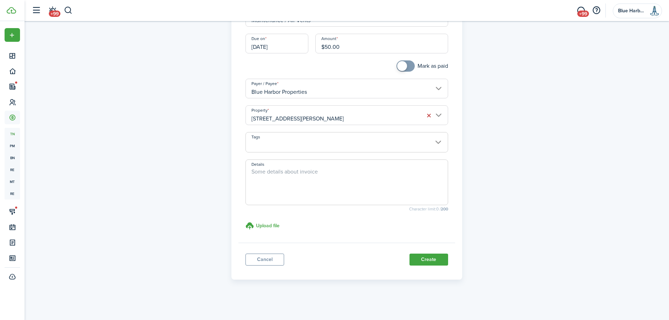
click at [286, 179] on textarea "Details" at bounding box center [347, 185] width 202 height 34
type textarea "Replaced 2 mildewed vents for tenants in 2nd floor bedroom"
click at [431, 258] on button "Create" at bounding box center [428, 260] width 39 height 12
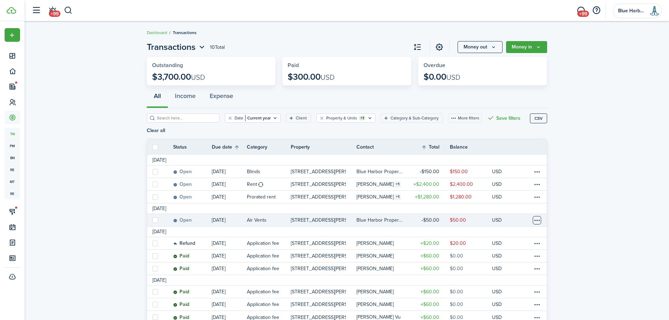
click at [537, 221] on table-menu-btn-icon at bounding box center [537, 220] width 8 height 8
click at [494, 215] on button "Edit" at bounding box center [510, 214] width 61 height 12
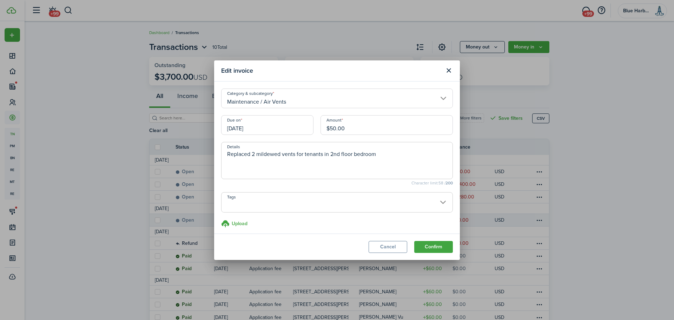
click at [267, 124] on input "[DATE]" at bounding box center [267, 125] width 92 height 20
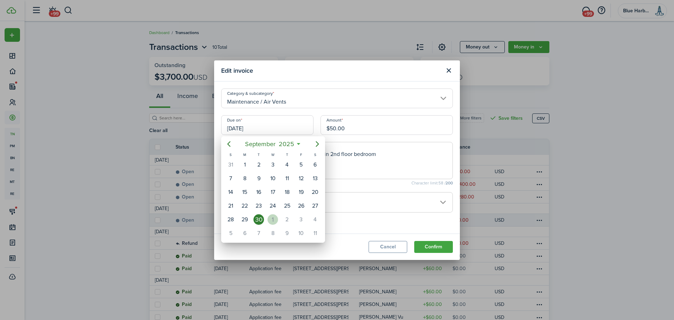
click at [271, 218] on div "1" at bounding box center [273, 219] width 11 height 11
type input "[DATE]"
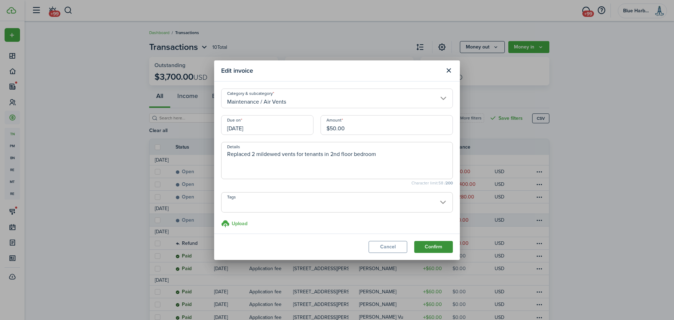
click at [441, 246] on button "Confirm" at bounding box center [433, 247] width 39 height 12
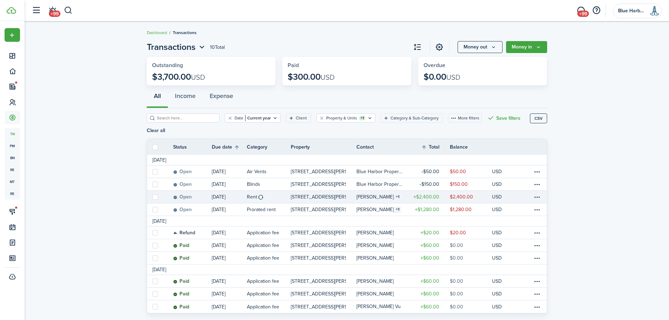
click at [375, 196] on table-info-title "[PERSON_NAME]" at bounding box center [374, 196] width 37 height 7
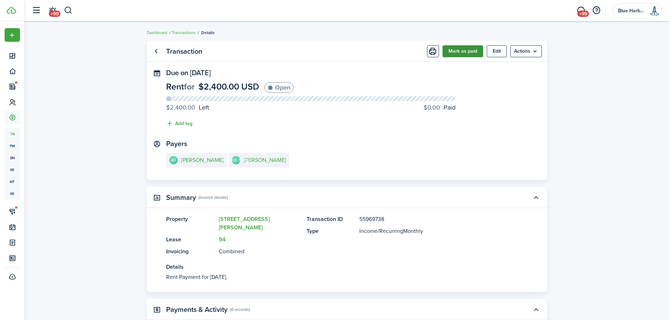
click at [463, 50] on button "Mark as paid" at bounding box center [462, 51] width 41 height 12
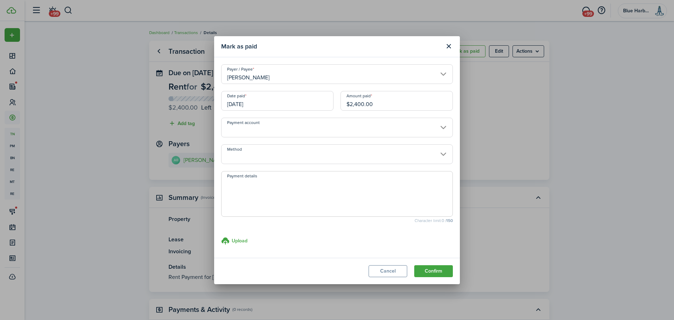
click at [262, 104] on input "[DATE]" at bounding box center [277, 101] width 112 height 20
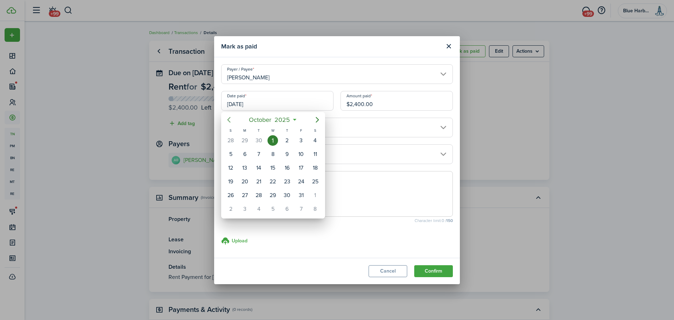
click at [230, 120] on icon "Previous page" at bounding box center [229, 120] width 8 height 8
click at [287, 168] on div "14" at bounding box center [287, 168] width 11 height 11
type input "[DATE]"
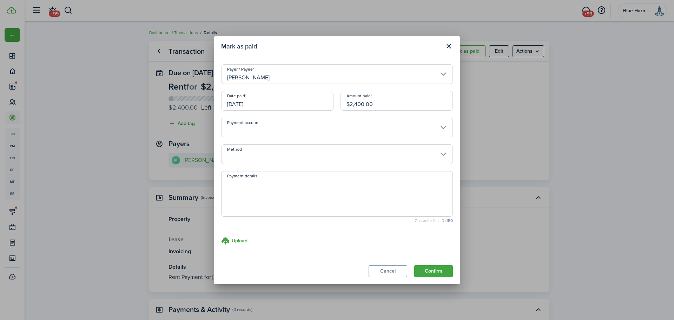
click at [260, 187] on textarea "Payment details" at bounding box center [337, 196] width 231 height 34
type textarea "First full month rent paid via [PERSON_NAME] portal"
click at [240, 240] on h3 "Upload" at bounding box center [240, 240] width 16 height 7
click at [221, 237] on input "Upload store documents and templates Choose file" at bounding box center [221, 237] width 0 height 0
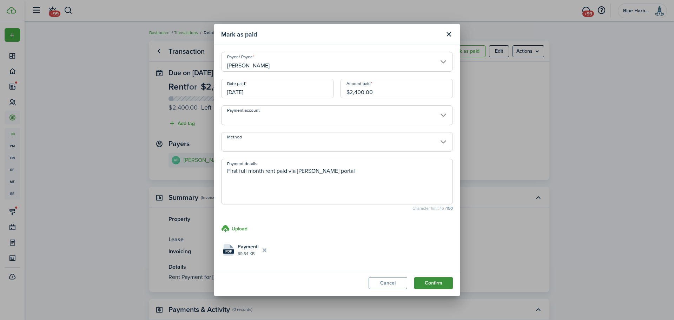
click at [434, 284] on button "Confirm" at bounding box center [433, 283] width 39 height 12
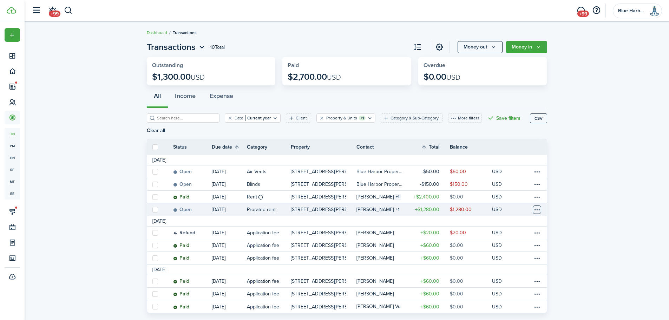
click at [538, 209] on table-menu-btn-icon at bounding box center [537, 209] width 8 height 8
click at [561, 197] on invoice-list "Transactions 10 Total Money out Money in Outstanding $1,300.00 USD Paid $2,700.…" at bounding box center [347, 178] width 644 height 283
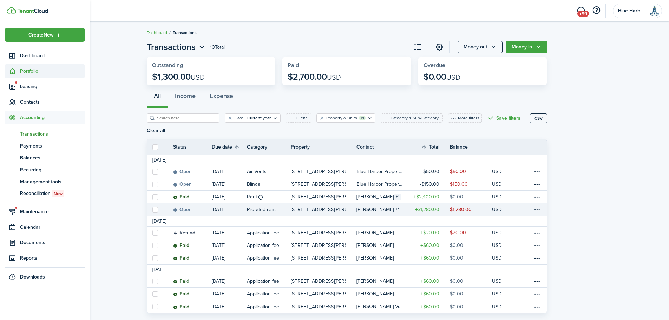
click at [31, 69] on span "Portfolio" at bounding box center [52, 70] width 65 height 7
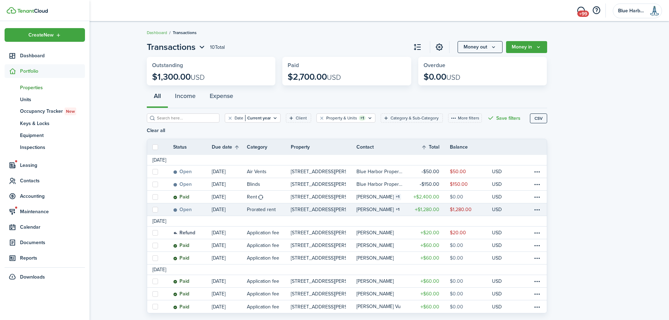
click at [29, 86] on span "Properties" at bounding box center [52, 87] width 65 height 7
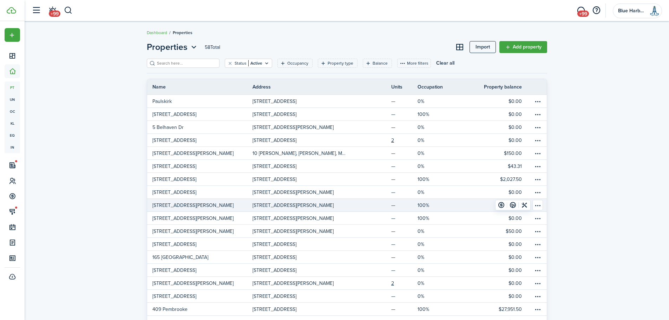
click at [183, 205] on p "[STREET_ADDRESS][PERSON_NAME]" at bounding box center [192, 205] width 81 height 7
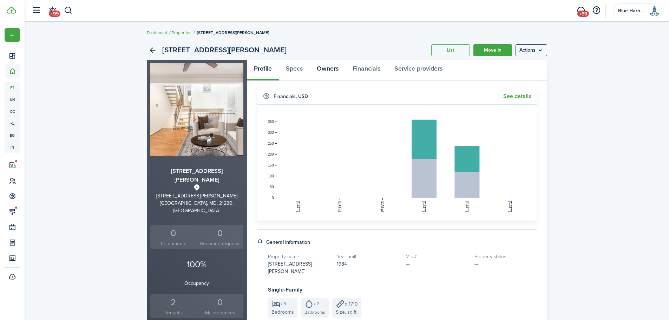
click at [322, 71] on link "Owners" at bounding box center [328, 70] width 36 height 21
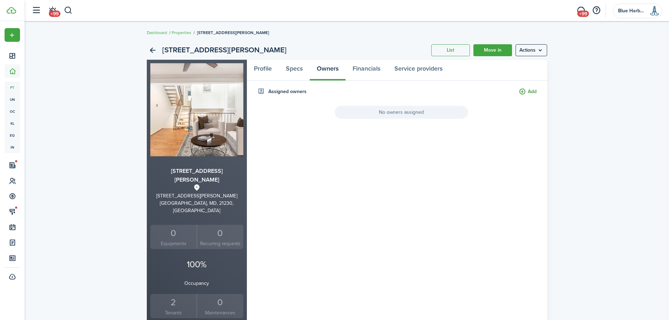
click at [531, 91] on button "Add" at bounding box center [528, 92] width 18 height 8
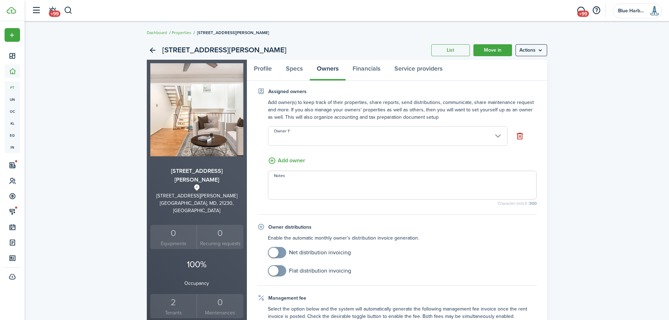
click at [302, 136] on input "Owner 1" at bounding box center [388, 136] width 240 height 20
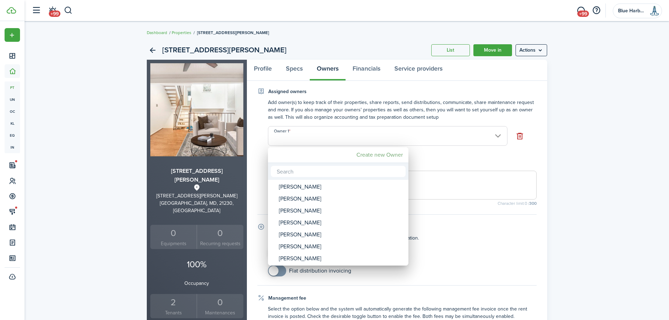
click at [385, 155] on mbsc-button "Create new Owner" at bounding box center [380, 155] width 52 height 13
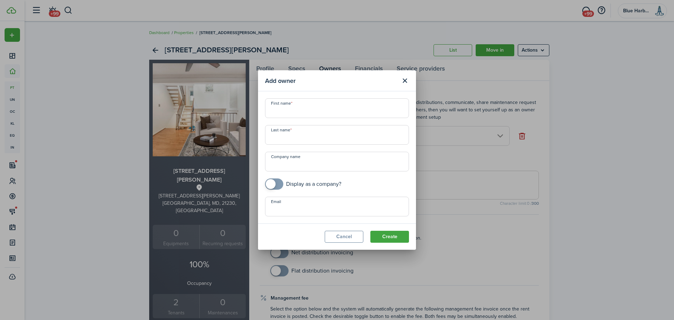
click at [285, 115] on input "First name" at bounding box center [337, 108] width 144 height 20
type input "Achraf"
type input "[PERSON_NAME]"
click at [289, 205] on input "Email" at bounding box center [337, 207] width 144 height 20
click at [312, 210] on input "sharfoun@" at bounding box center [337, 207] width 144 height 20
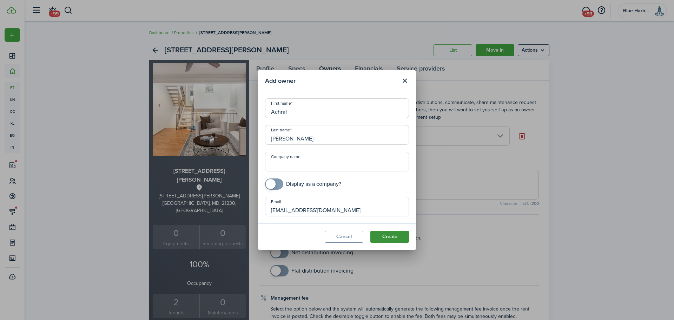
type input "[EMAIL_ADDRESS][DOMAIN_NAME]"
click at [389, 236] on button "Create" at bounding box center [390, 237] width 39 height 12
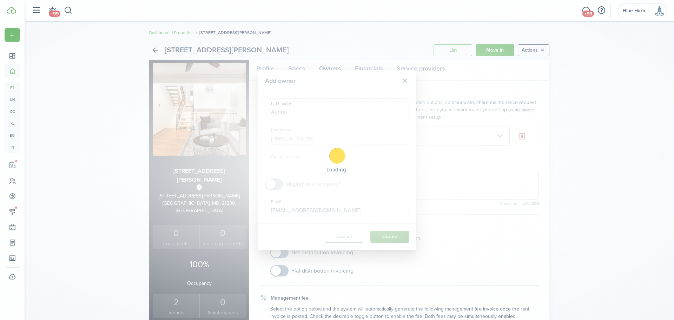
type input "[PERSON_NAME]"
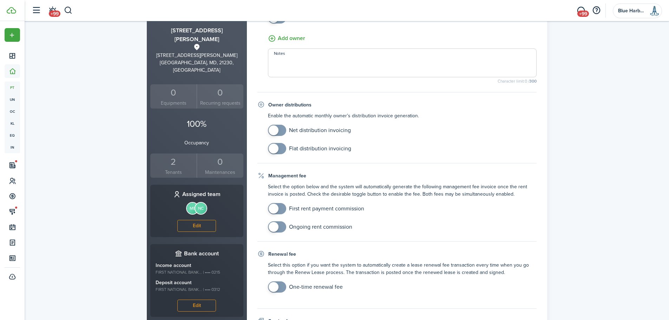
scroll to position [176, 0]
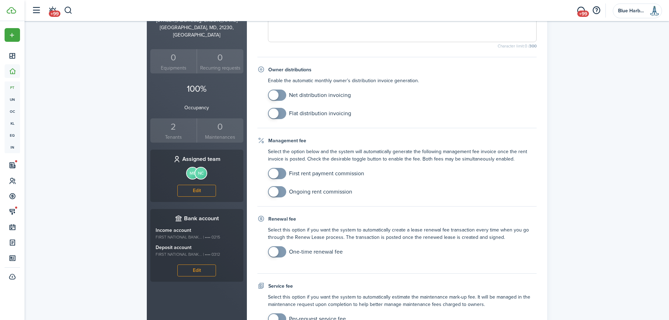
checkbox input "true"
click at [280, 113] on span at bounding box center [277, 113] width 7 height 11
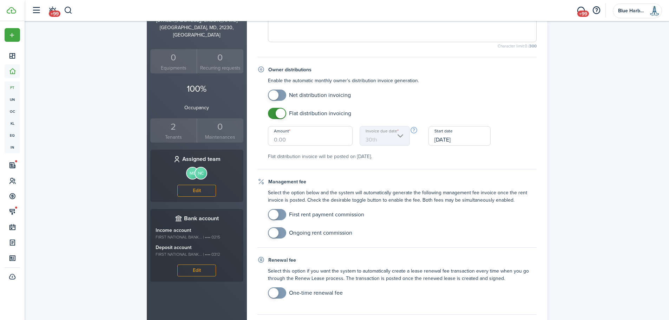
checkbox input "true"
click at [278, 213] on span at bounding box center [274, 215] width 10 height 10
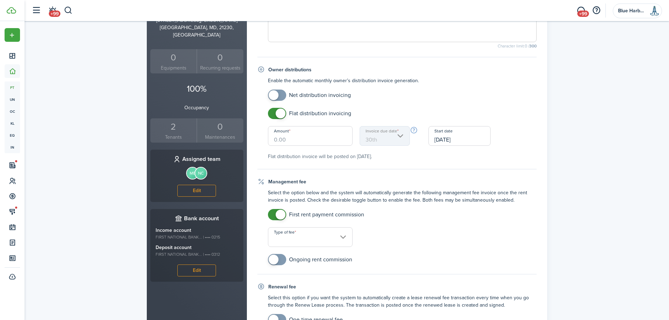
click at [294, 238] on input "Type of fee" at bounding box center [310, 237] width 85 height 20
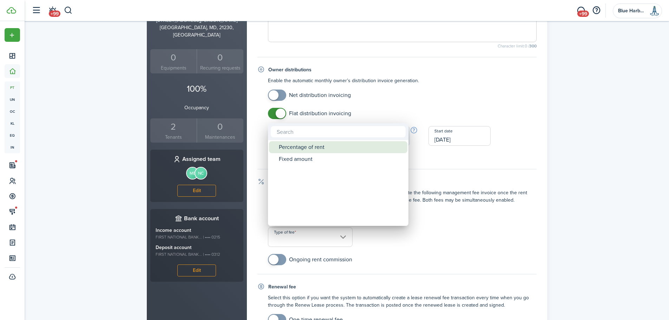
click at [302, 150] on div "Percentage of rent" at bounding box center [341, 147] width 124 height 12
type input "Percentage of rent"
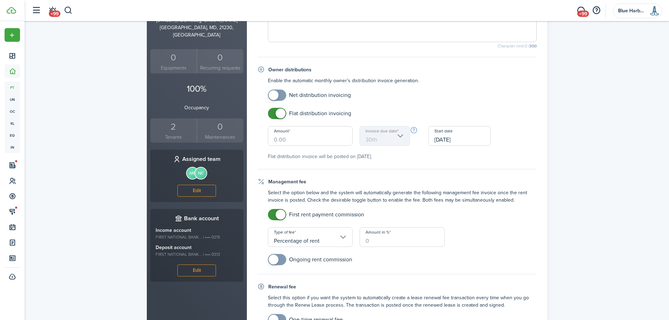
click at [375, 243] on input "Amount in %" at bounding box center [402, 237] width 85 height 20
type input "100"
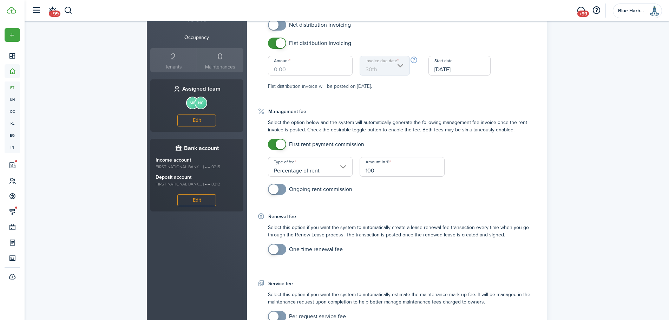
scroll to position [281, 0]
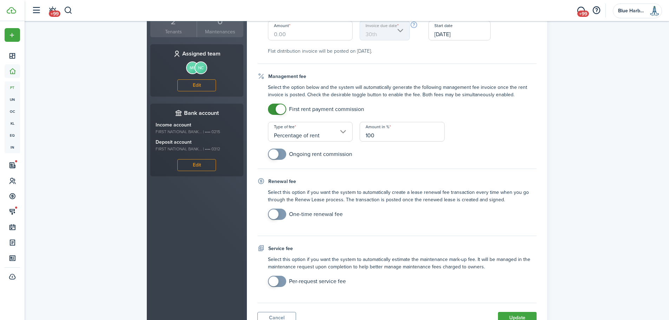
click at [305, 153] on input "checkbox" at bounding box center [310, 154] width 84 height 11
checkbox input "true"
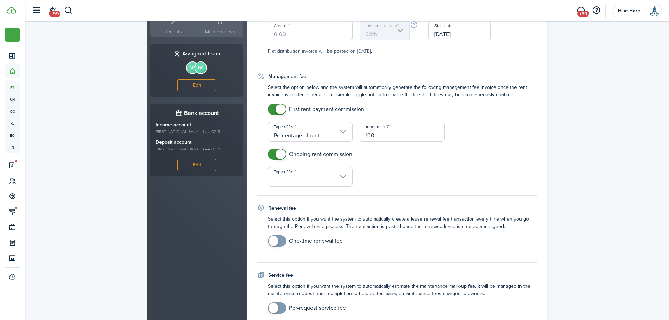
click at [292, 181] on input "Type of fee" at bounding box center [310, 177] width 85 height 20
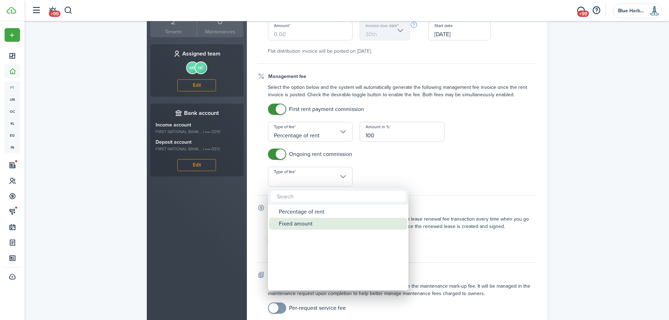
click at [295, 226] on div "Fixed amount" at bounding box center [341, 224] width 124 height 12
type input "Fixed amount"
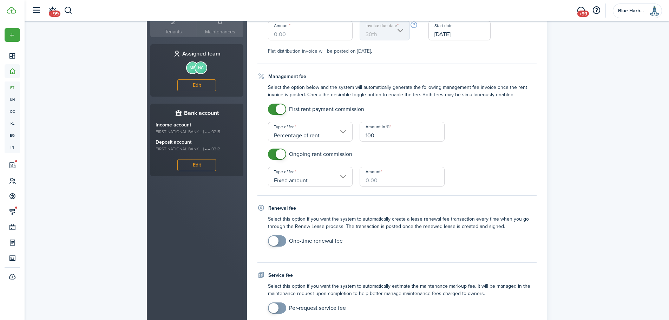
click at [374, 181] on input "Amount" at bounding box center [402, 177] width 85 height 20
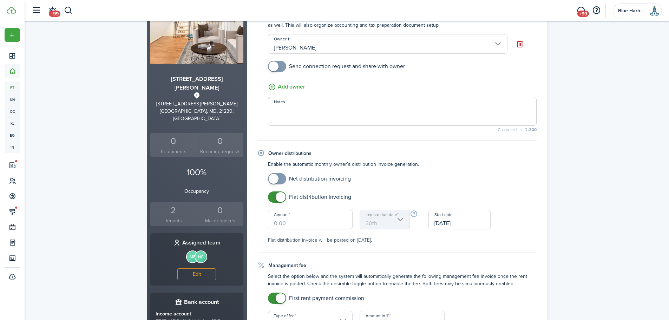
scroll to position [57, 0]
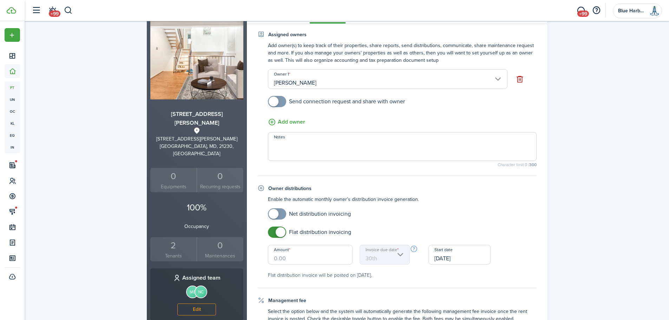
type input "$166.67"
checkbox input "true"
click at [281, 103] on span at bounding box center [277, 101] width 7 height 11
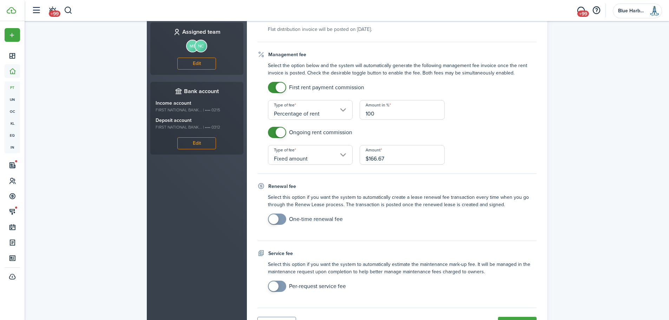
scroll to position [338, 0]
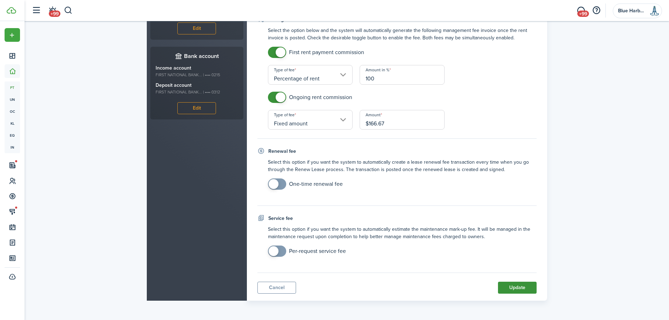
click at [520, 287] on button "Update" at bounding box center [517, 288] width 39 height 12
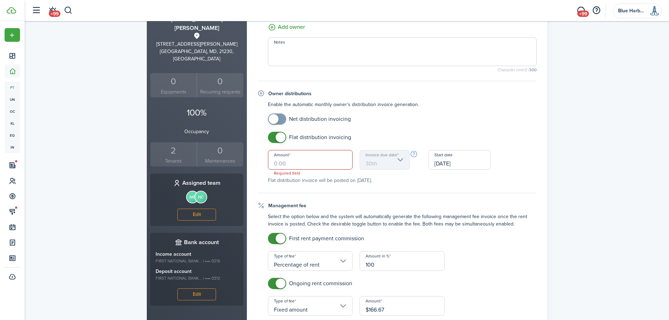
click at [287, 161] on input "Amount" at bounding box center [310, 160] width 85 height 20
click at [457, 163] on input "[DATE]" at bounding box center [459, 160] width 62 height 20
type input "$2,233.33"
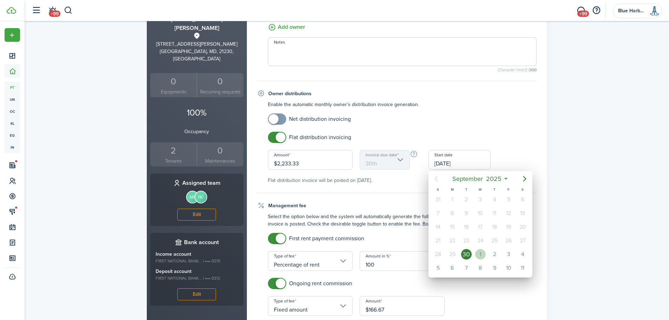
click at [480, 253] on div "1" at bounding box center [480, 254] width 11 height 11
type input "1st"
type input "[DATE]"
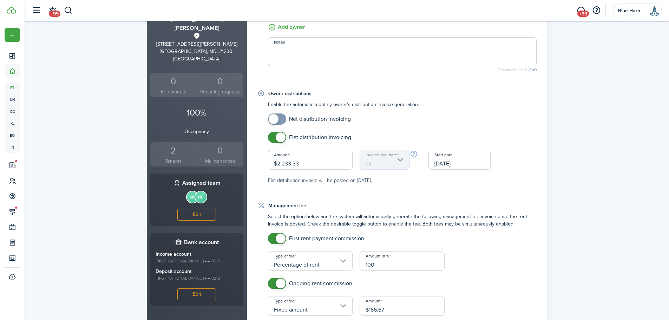
click at [450, 183] on small "Flat distribution invoice will be posted on [DATE]." at bounding box center [402, 180] width 269 height 7
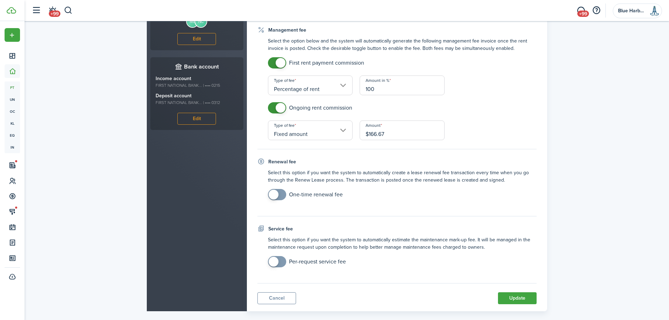
scroll to position [338, 0]
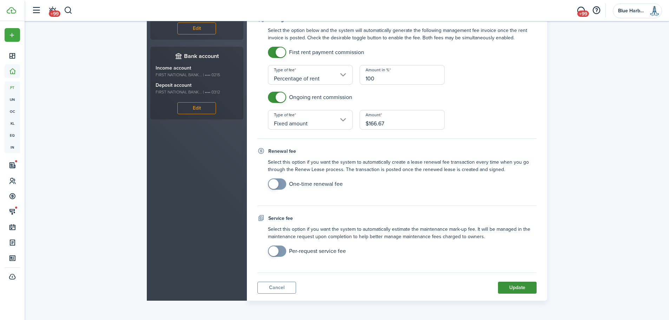
click at [517, 287] on button "Update" at bounding box center [517, 288] width 39 height 12
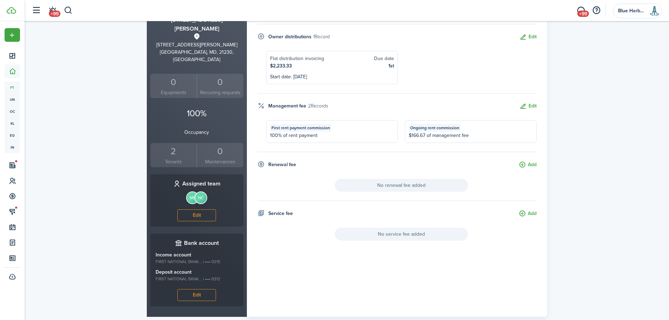
scroll to position [0, 0]
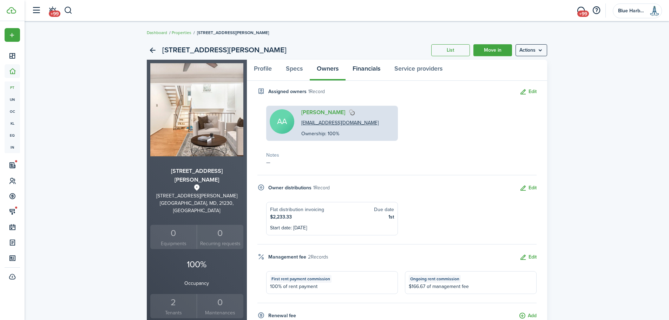
click at [374, 71] on link "Financials" at bounding box center [367, 70] width 42 height 21
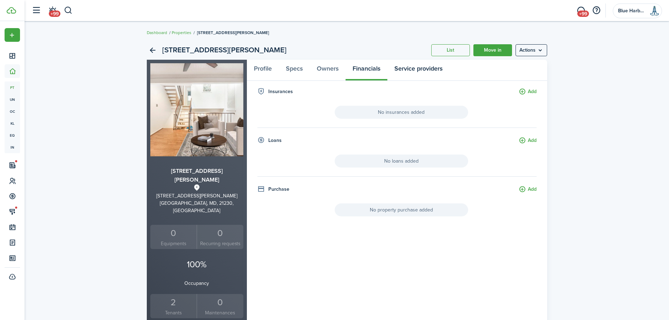
click at [415, 71] on link "Service providers" at bounding box center [418, 70] width 62 height 21
click at [173, 240] on small "Equipments" at bounding box center [173, 243] width 43 height 7
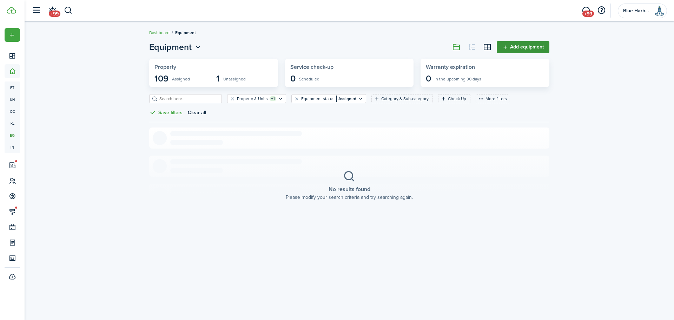
click at [523, 47] on link "Add equipment" at bounding box center [523, 47] width 53 height 12
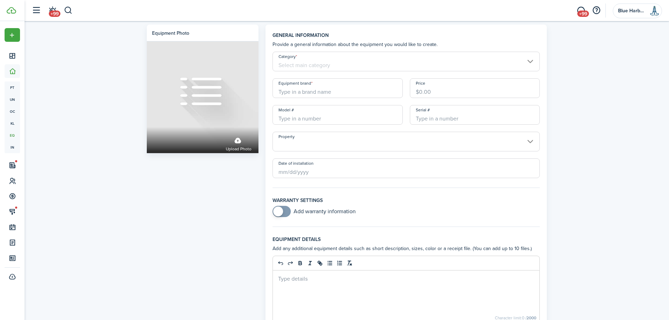
click at [333, 61] on input "Category" at bounding box center [407, 62] width 268 height 20
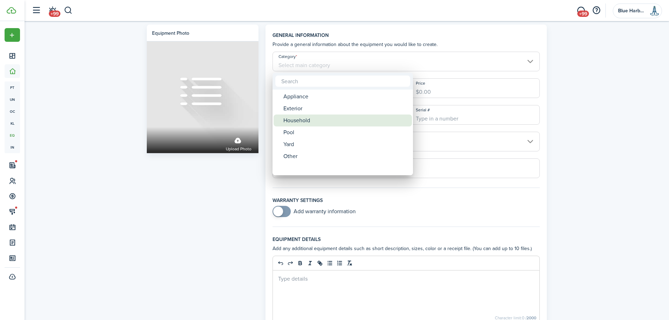
click at [312, 120] on div "Household" at bounding box center [345, 120] width 124 height 12
type input "Household"
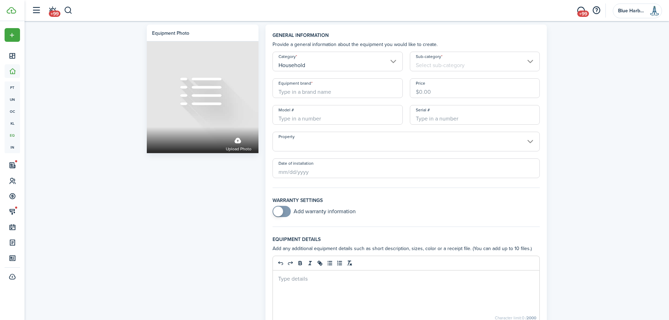
click at [437, 59] on input "Sub-category" at bounding box center [475, 62] width 130 height 20
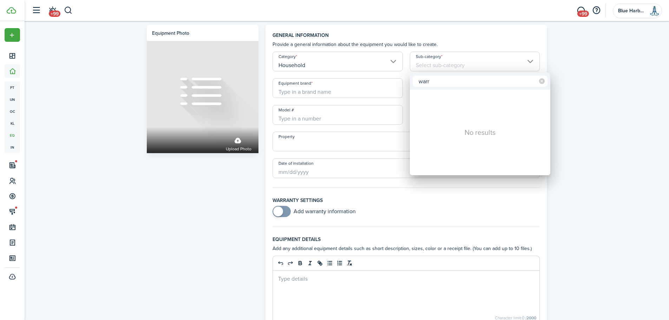
type input "warr"
click at [395, 65] on div at bounding box center [334, 160] width 781 height 432
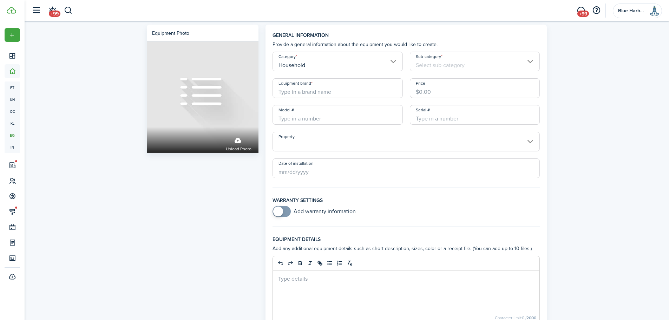
click at [394, 62] on input "Household" at bounding box center [338, 62] width 130 height 20
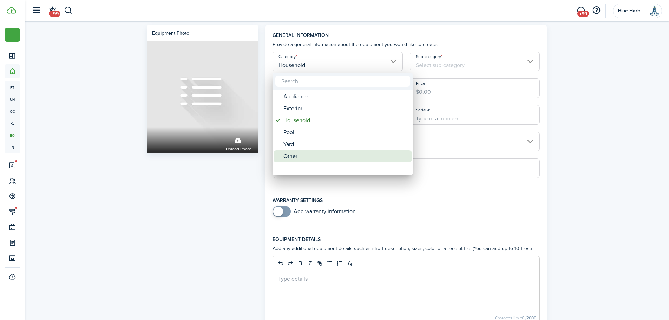
click at [342, 156] on div "Other" at bounding box center [345, 156] width 124 height 12
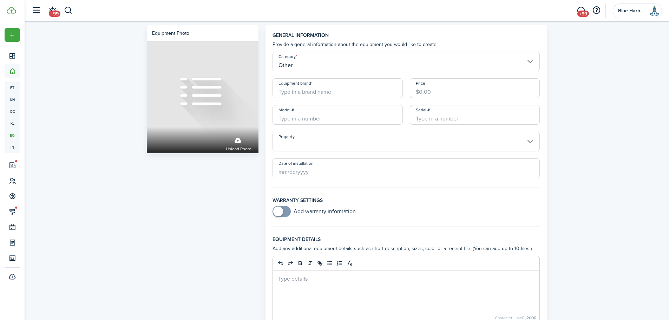
click at [359, 68] on input "Other" at bounding box center [407, 62] width 268 height 20
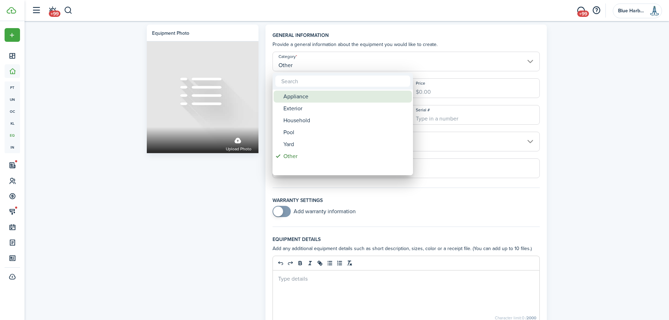
click at [332, 93] on div "Appliance" at bounding box center [345, 97] width 124 height 12
type input "Appliance"
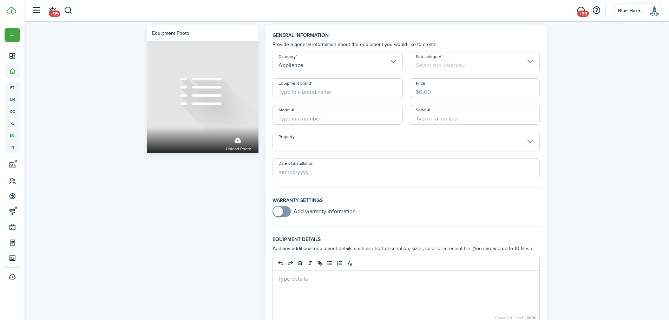
click at [332, 93] on input "Equipment brand" at bounding box center [338, 88] width 130 height 20
click at [440, 67] on input "Sub-category" at bounding box center [475, 62] width 130 height 20
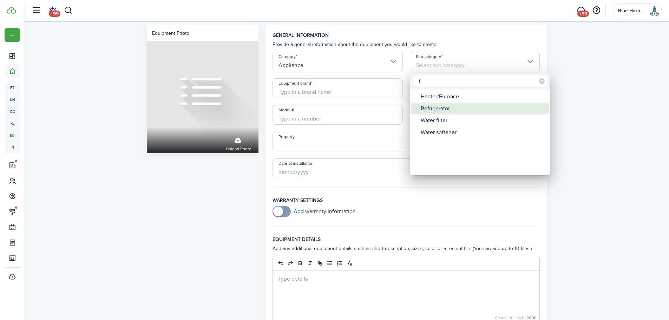
type input "f"
click at [444, 109] on div "Refrigerator" at bounding box center [483, 109] width 124 height 12
type input "Refrigerator"
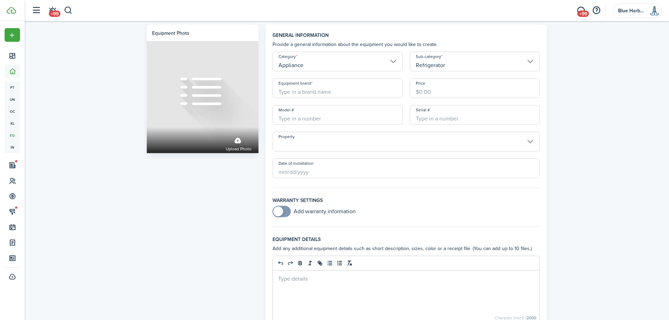
click at [301, 94] on input "Equipment brand" at bounding box center [338, 88] width 130 height 20
type input "Whirlpool"
type input "WRF560SEYM05"
click at [316, 140] on input "Property" at bounding box center [407, 142] width 268 height 20
type input "VS64967736"
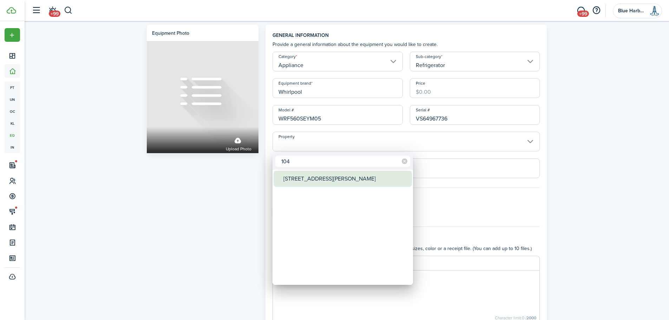
type input "104"
click at [315, 177] on div "[STREET_ADDRESS][PERSON_NAME]" at bounding box center [345, 179] width 124 height 16
type input "[STREET_ADDRESS][PERSON_NAME]"
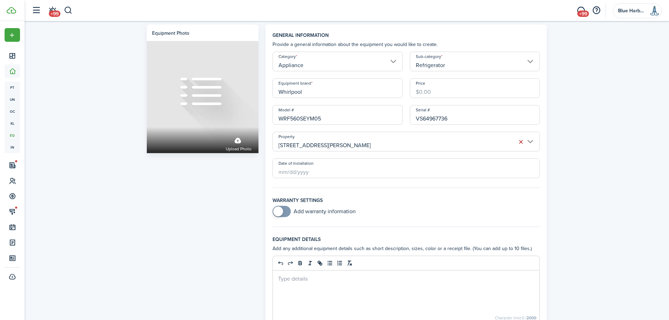
click at [296, 174] on input "Date of installation" at bounding box center [407, 168] width 268 height 20
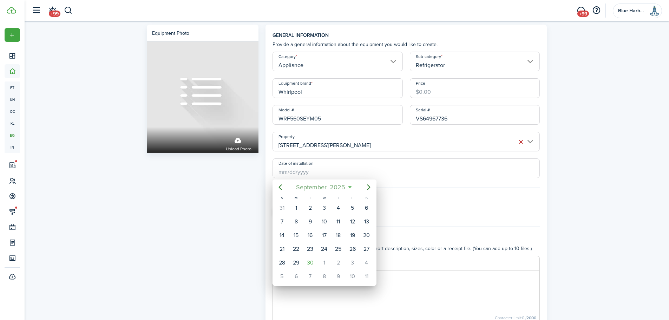
click at [349, 185] on mbsc-button "[DATE]" at bounding box center [321, 187] width 58 height 13
click at [279, 185] on icon "Previous page" at bounding box center [280, 187] width 8 height 8
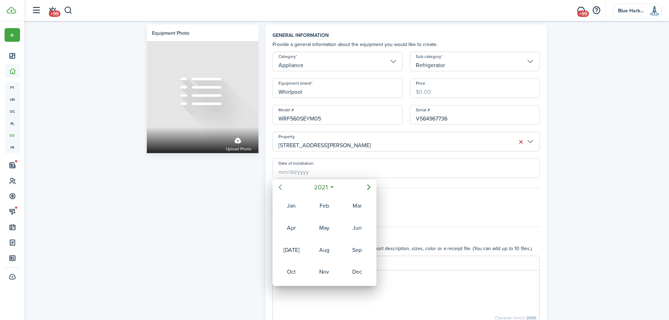
click at [279, 185] on icon "Previous page" at bounding box center [280, 187] width 8 height 8
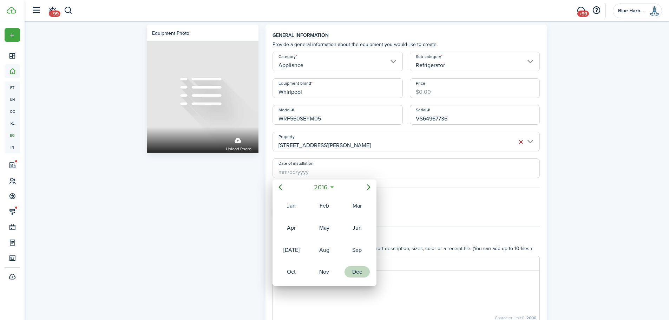
click at [364, 273] on div "Dec" at bounding box center [357, 271] width 25 height 11
click at [338, 207] on div "1" at bounding box center [338, 208] width 11 height 11
type input "[DATE]"
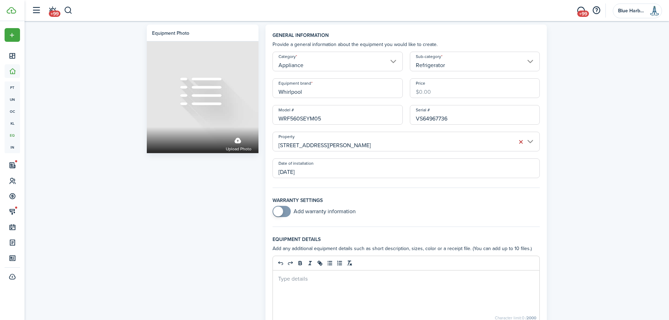
scroll to position [70, 0]
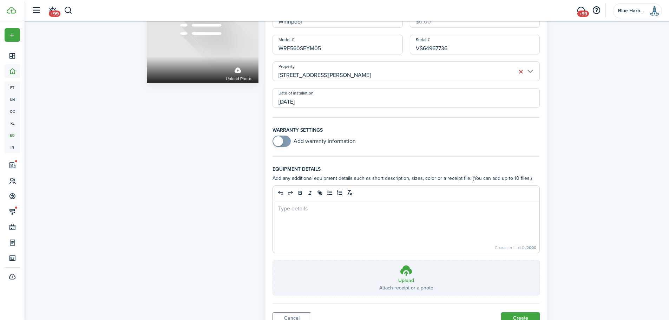
click at [303, 140] on input "checkbox" at bounding box center [314, 141] width 83 height 11
checkbox input "true"
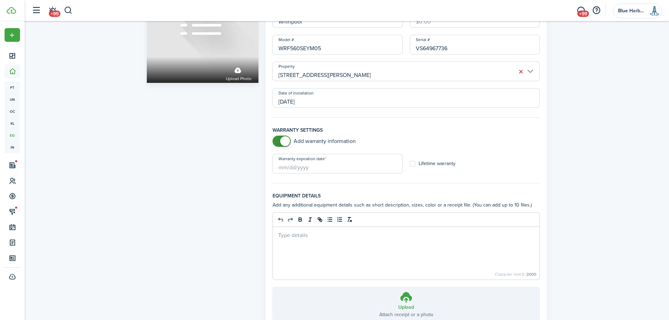
click at [413, 163] on label "Lifetime warranty" at bounding box center [433, 164] width 46 height 6
click at [410, 164] on input "Lifetime warranty" at bounding box center [409, 164] width 0 height 0
checkbox input "true"
click at [308, 239] on div at bounding box center [406, 253] width 267 height 53
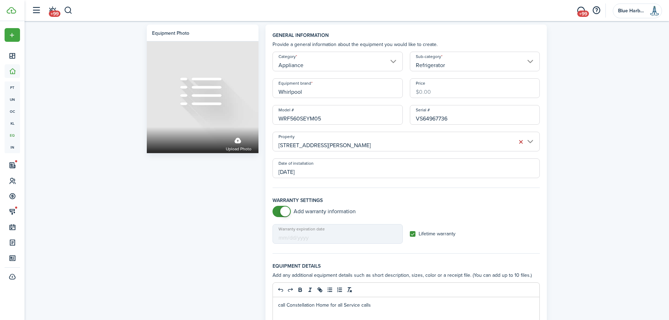
scroll to position [105, 0]
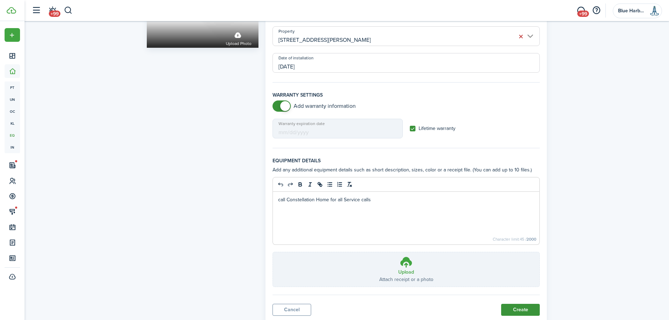
click at [522, 310] on button "Create" at bounding box center [520, 310] width 39 height 12
